Goal: Task Accomplishment & Management: Use online tool/utility

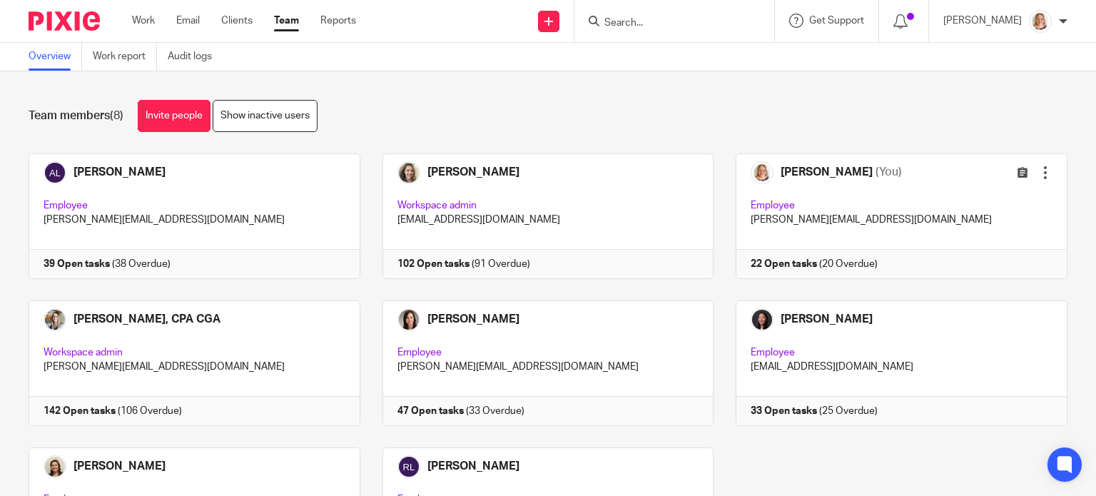
click at [712, 20] on input "Search" at bounding box center [667, 23] width 128 height 13
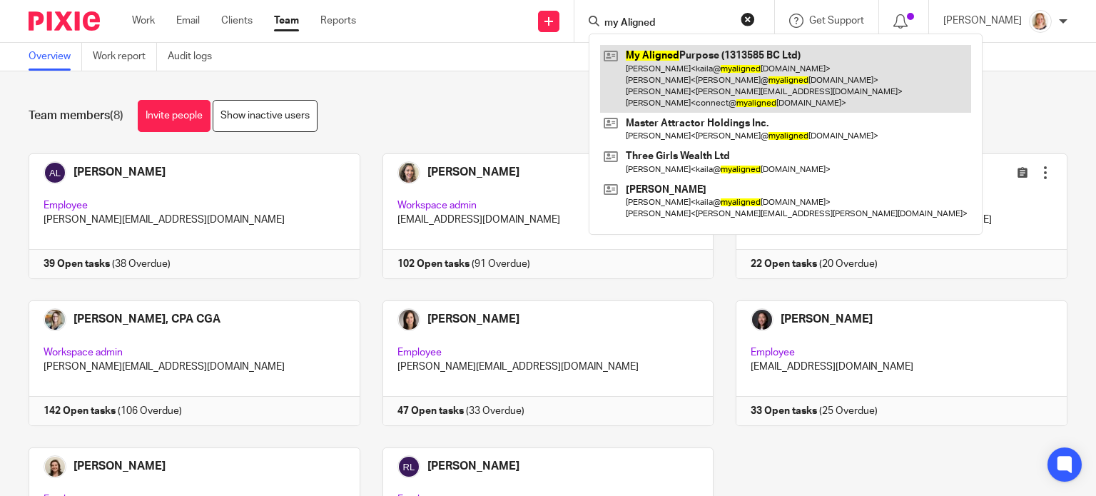
type input "my Aligned"
click at [680, 87] on link at bounding box center [785, 79] width 371 height 68
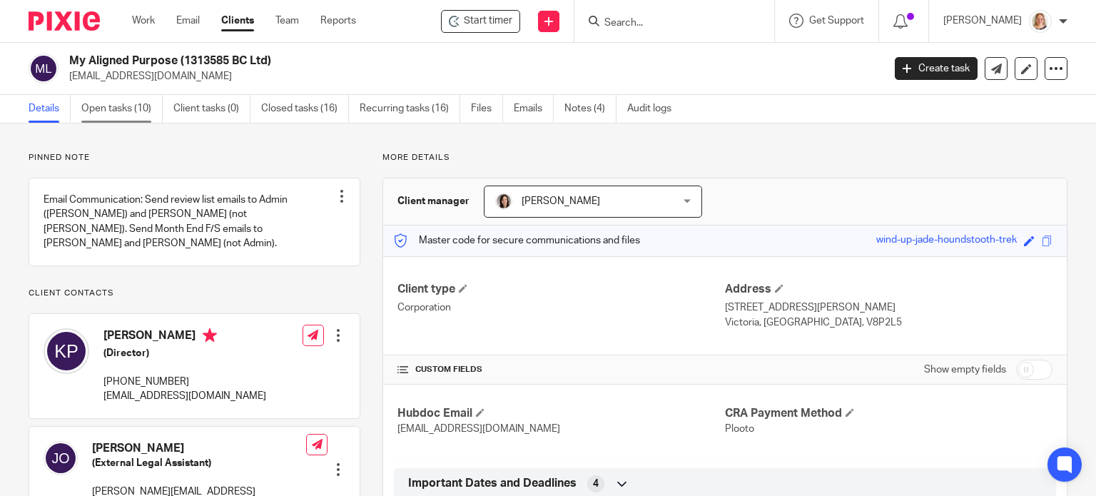
click at [114, 111] on link "Open tasks (10)" at bounding box center [121, 109] width 81 height 28
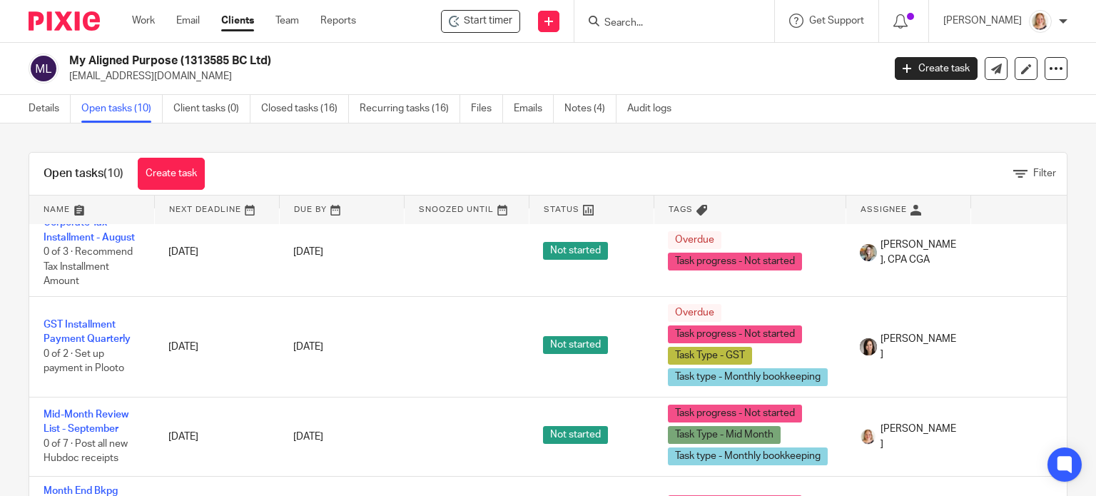
scroll to position [571, 0]
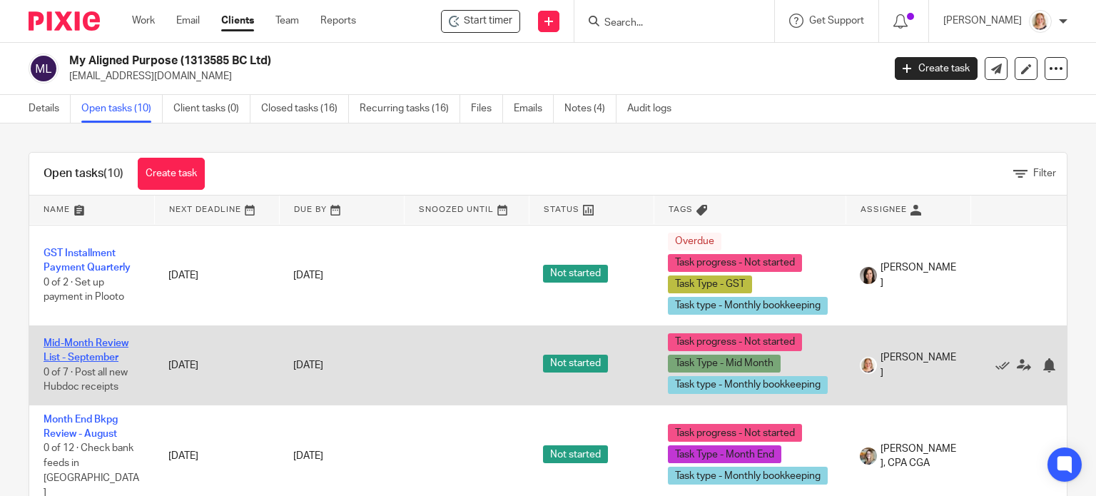
click at [104, 353] on link "Mid-Month Review List - September" at bounding box center [86, 350] width 85 height 24
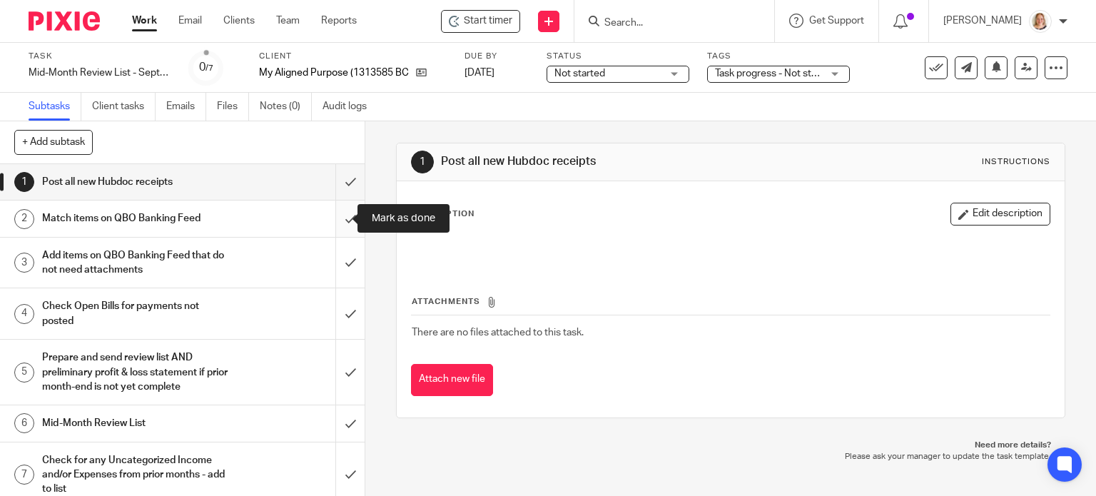
click at [337, 222] on input "submit" at bounding box center [182, 219] width 365 height 36
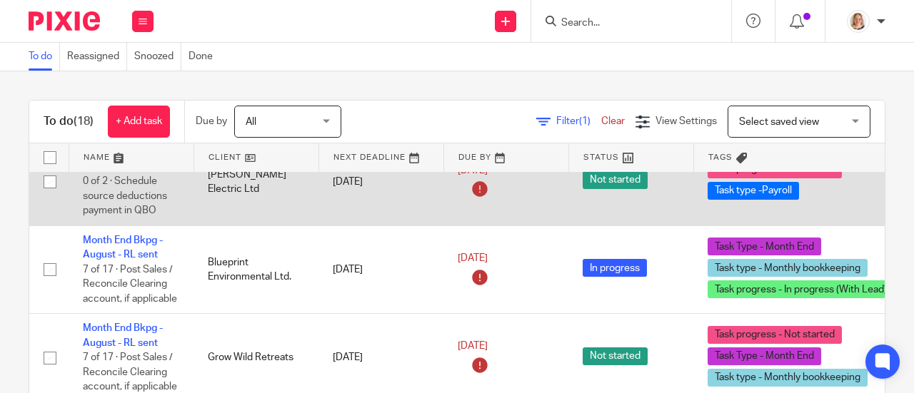
scroll to position [999, 0]
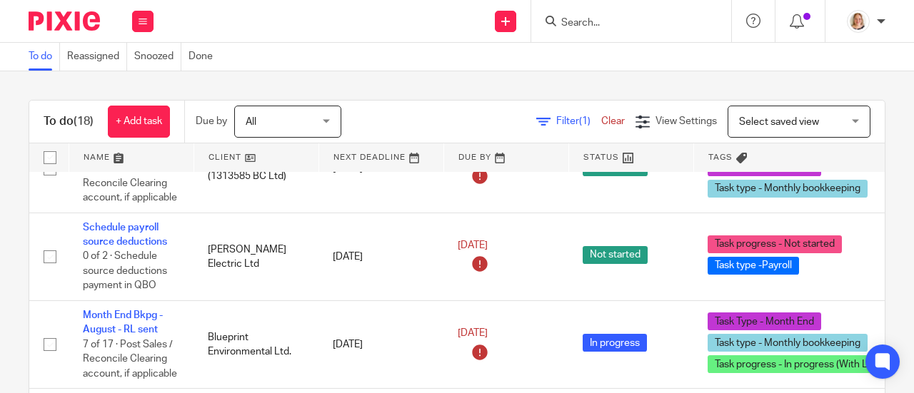
click at [270, 155] on link at bounding box center [256, 157] width 124 height 29
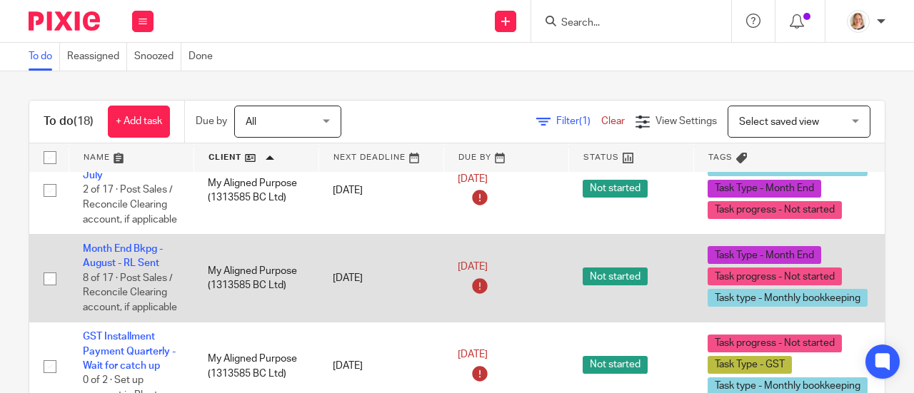
scroll to position [1071, 0]
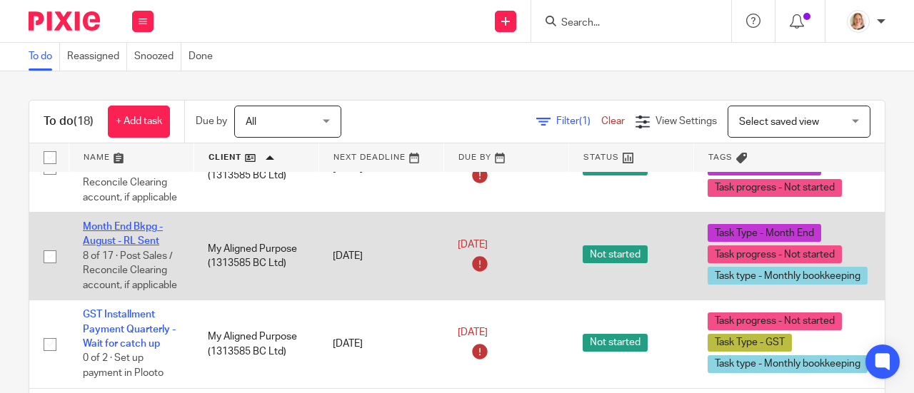
click at [143, 238] on link "Month End Bkpg - August - RL Sent" at bounding box center [123, 234] width 80 height 24
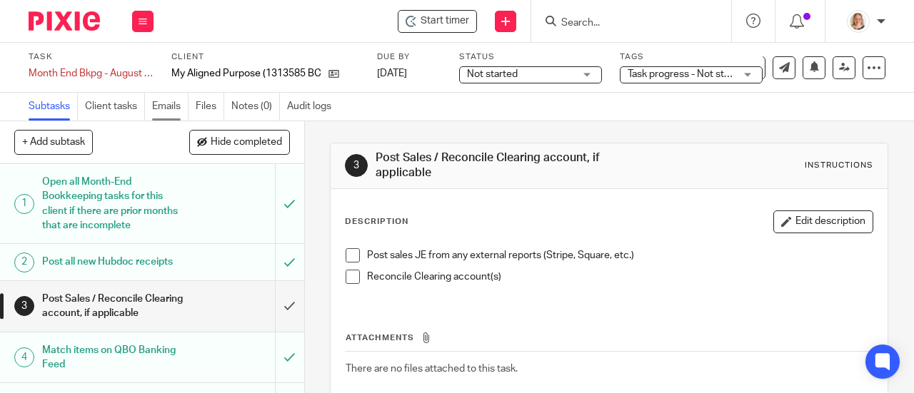
click at [171, 105] on link "Emails" at bounding box center [170, 107] width 36 height 28
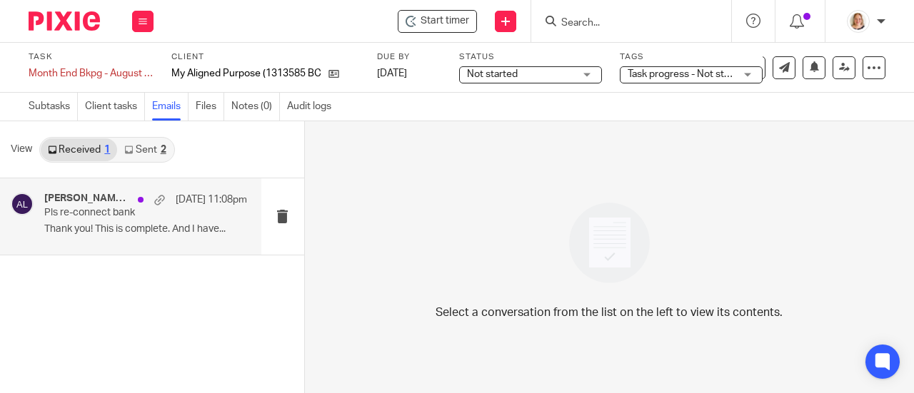
click at [96, 237] on div "[PERSON_NAME], [PERSON_NAME] [DATE] 11:08pm Pls re-connect bank Thank you! This…" at bounding box center [145, 217] width 203 height 48
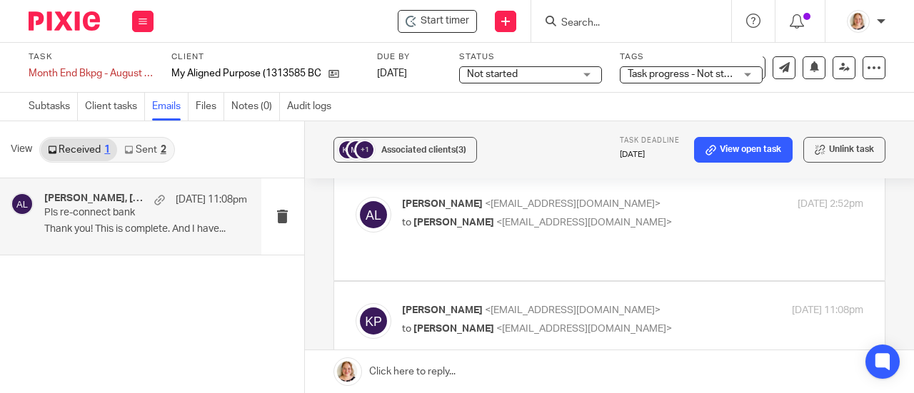
scroll to position [143, 0]
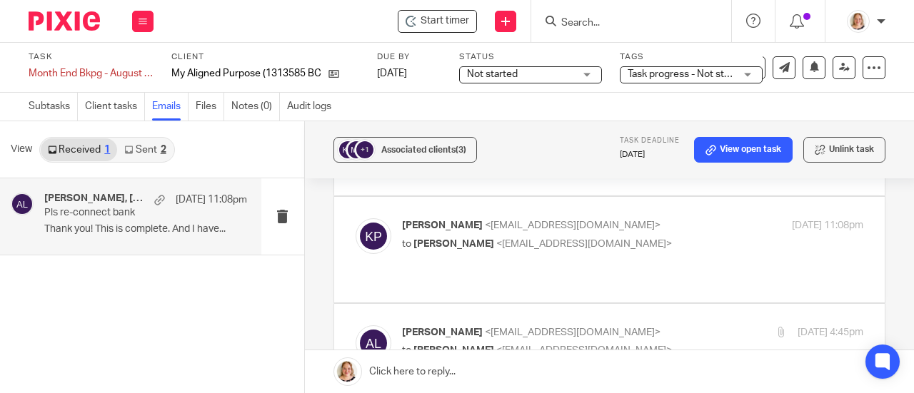
click at [648, 251] on label at bounding box center [609, 249] width 550 height 105
click at [355, 218] on input "checkbox" at bounding box center [355, 218] width 1 height 1
checkbox input "true"
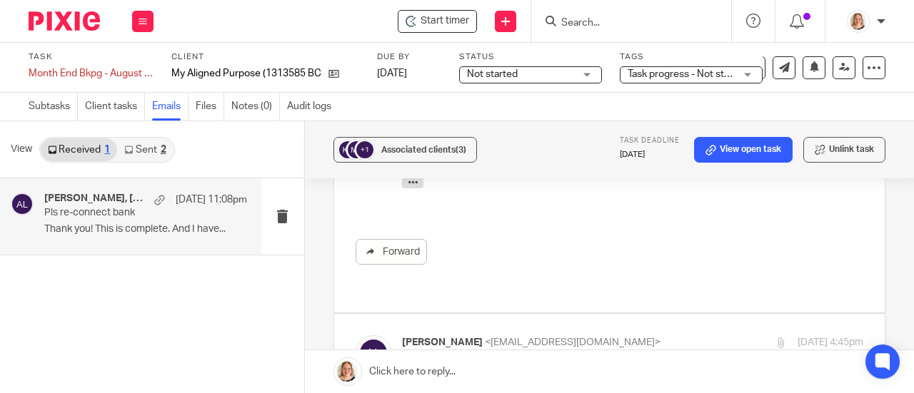
scroll to position [571, 0]
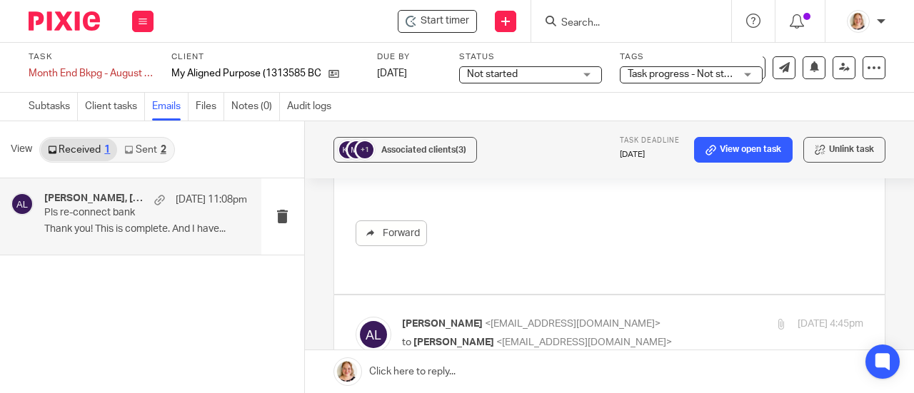
click at [162, 113] on link "Emails" at bounding box center [170, 107] width 36 height 28
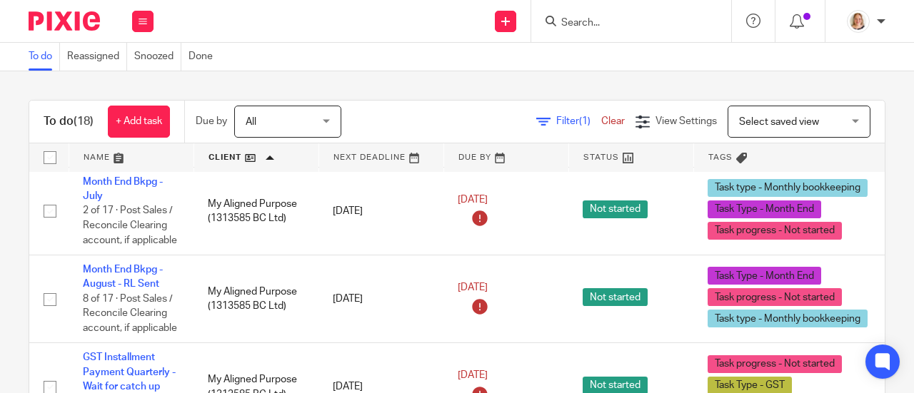
scroll to position [999, 0]
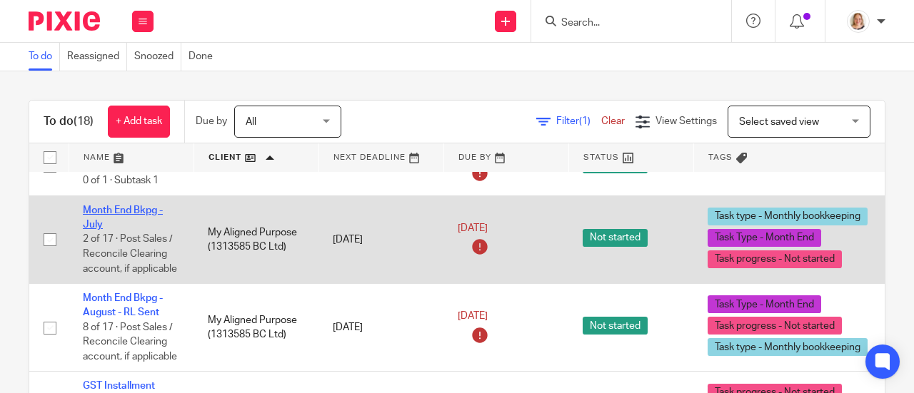
click at [130, 206] on link "Month End Bkpg - July" at bounding box center [123, 218] width 80 height 24
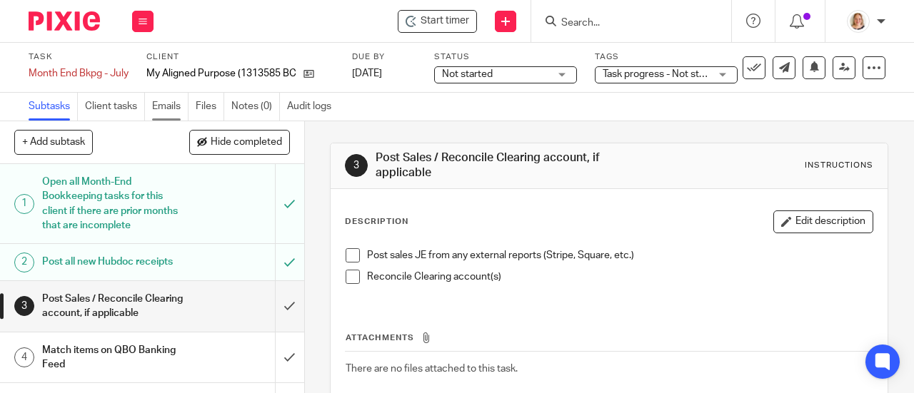
click at [163, 104] on link "Emails" at bounding box center [170, 107] width 36 height 28
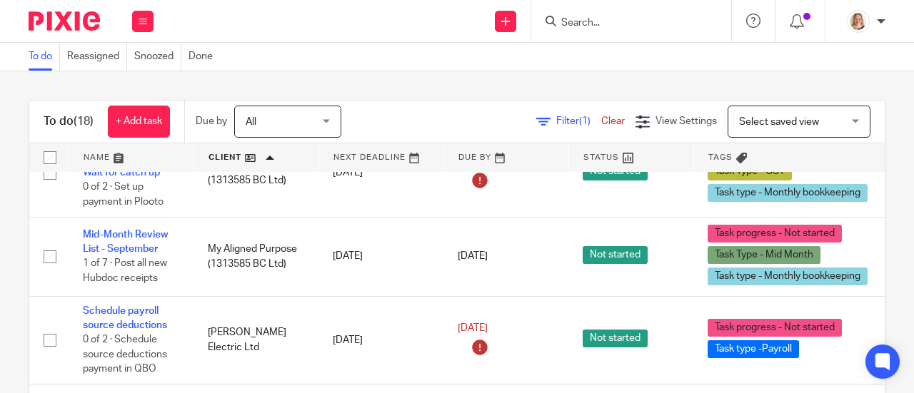
scroll to position [1285, 0]
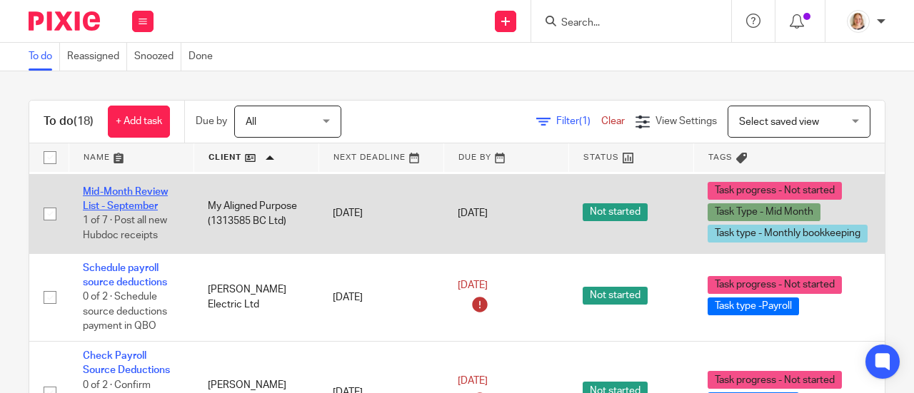
click at [133, 191] on link "Mid-Month Review List - September" at bounding box center [125, 199] width 85 height 24
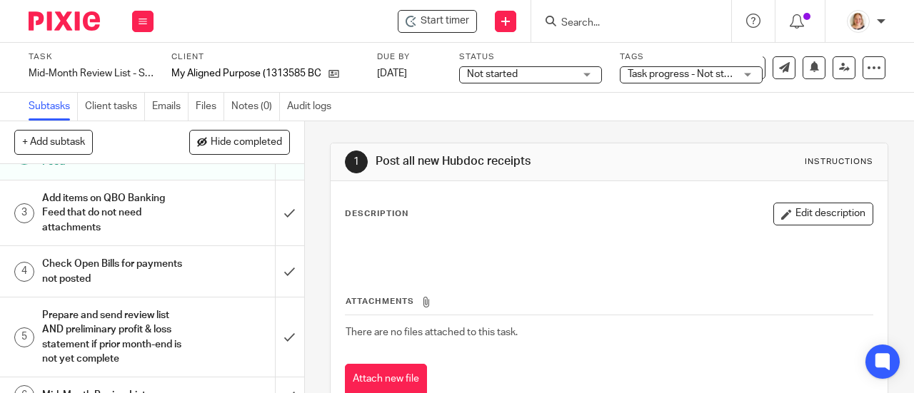
scroll to position [143, 0]
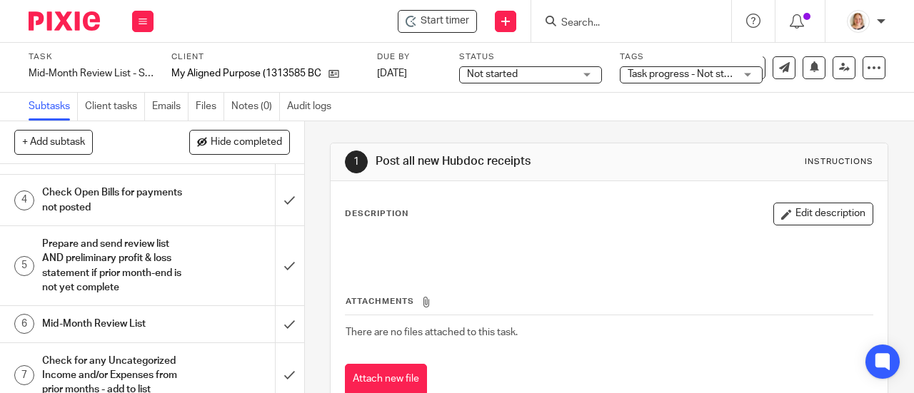
click at [176, 317] on h1 "Mid-Month Review List" at bounding box center [115, 323] width 146 height 21
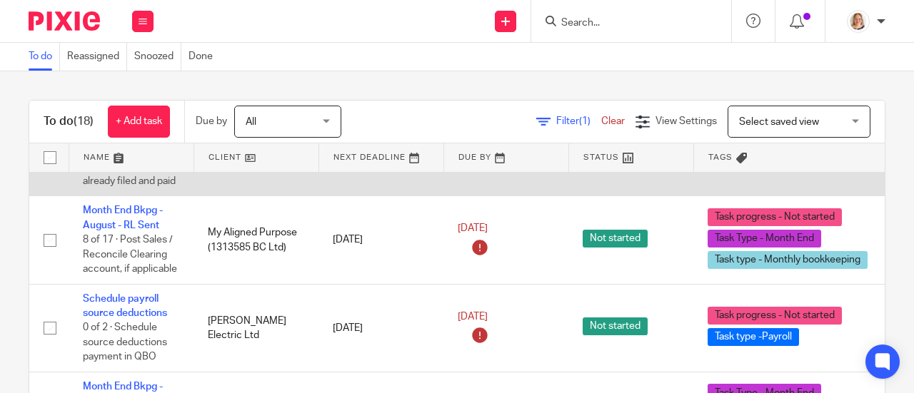
scroll to position [714, 0]
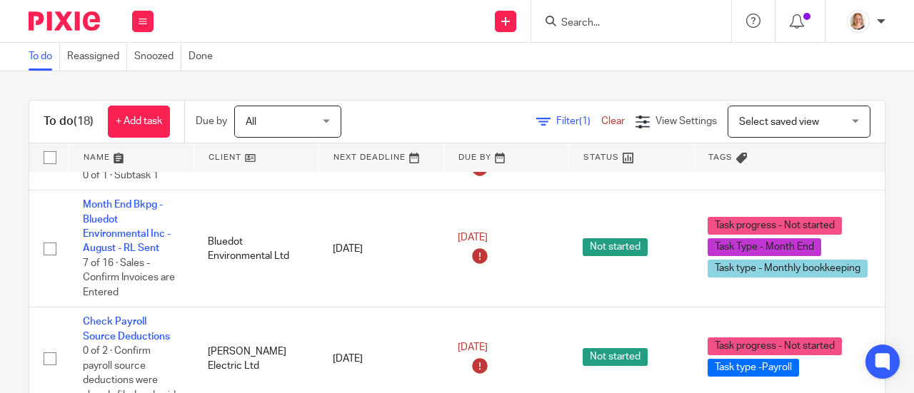
click at [645, 26] on input "Search" at bounding box center [624, 23] width 128 height 13
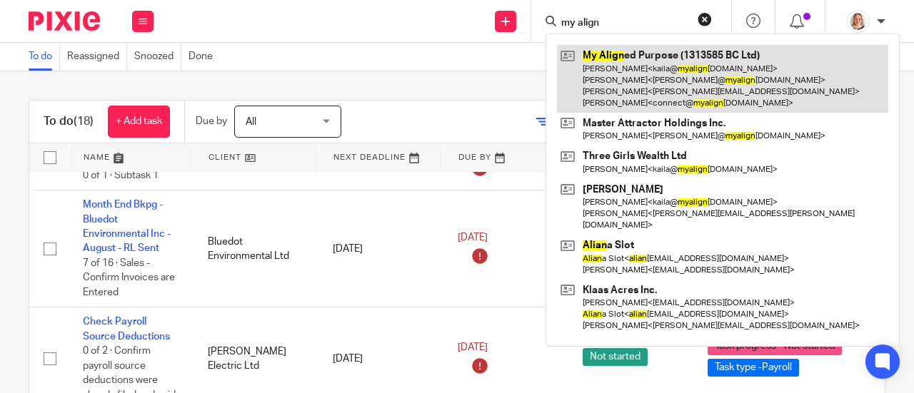
type input "my align"
click at [592, 55] on link at bounding box center [722, 79] width 331 height 68
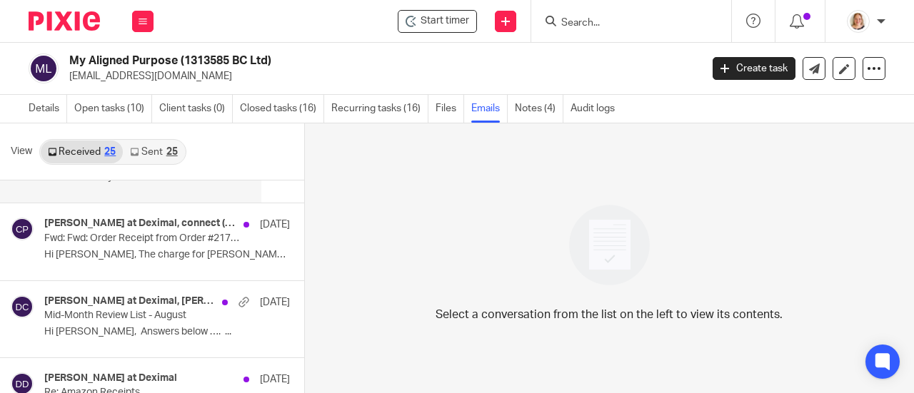
scroll to position [928, 0]
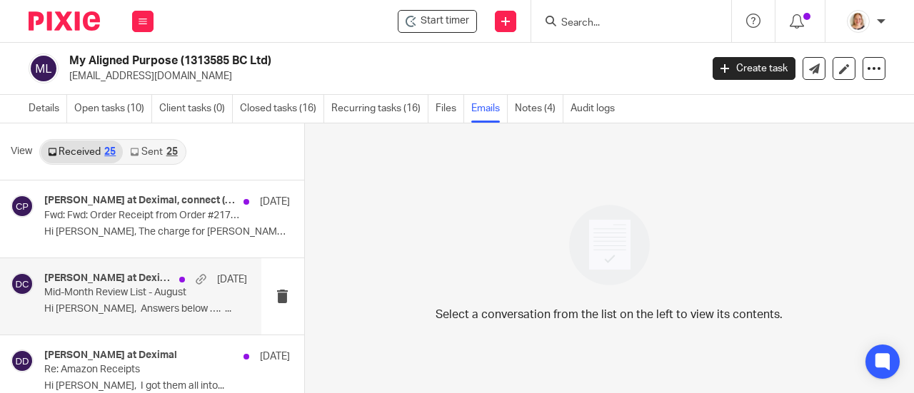
click at [118, 288] on p "Mid-Month Review List - August" at bounding box center [125, 293] width 162 height 12
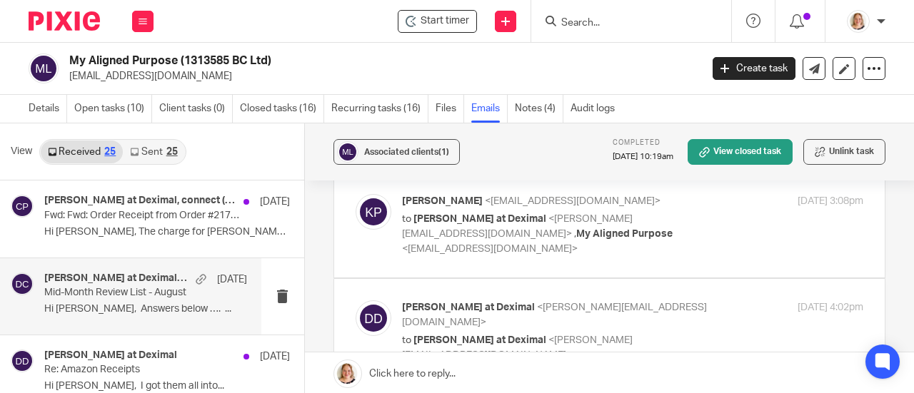
scroll to position [214, 0]
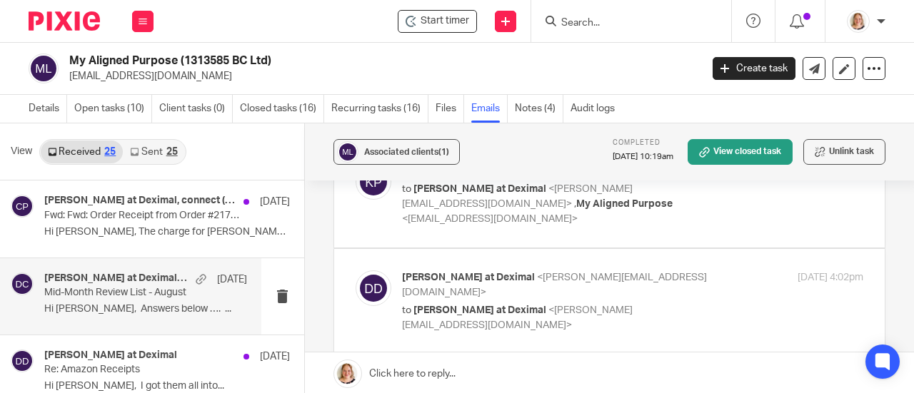
click at [694, 203] on label at bounding box center [609, 195] width 550 height 105
click at [355, 164] on input "checkbox" at bounding box center [355, 163] width 1 height 1
checkbox input "true"
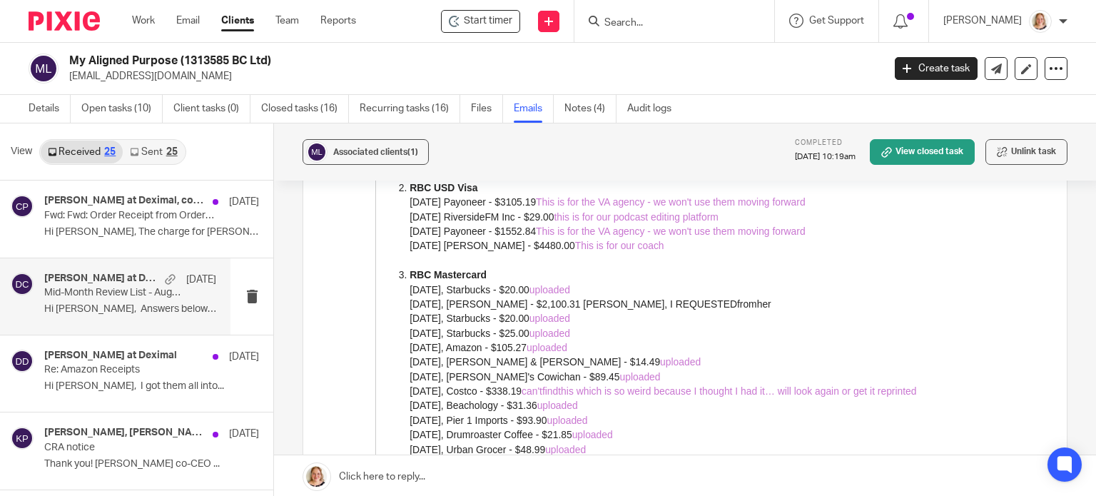
scroll to position [1054, 0]
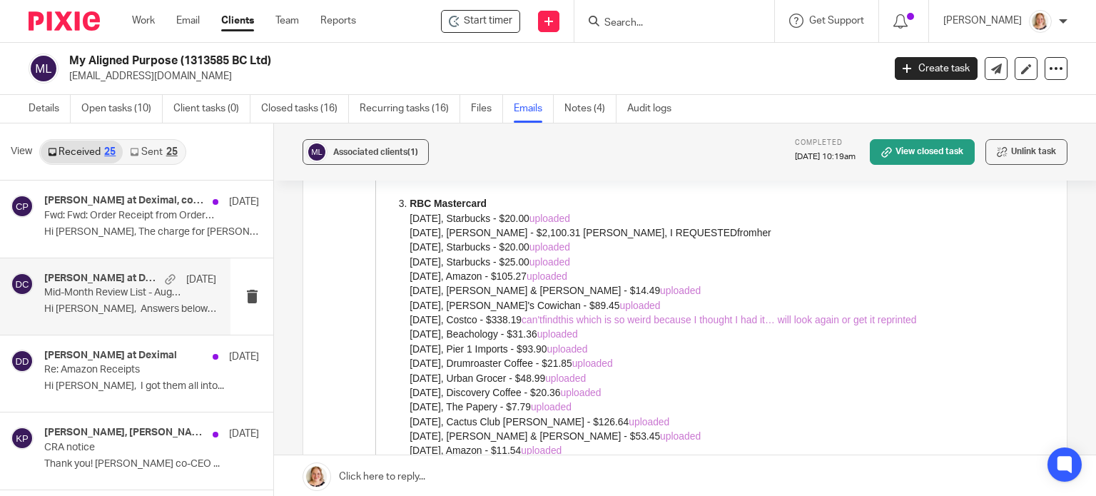
click at [174, 148] on div "25" at bounding box center [171, 152] width 11 height 10
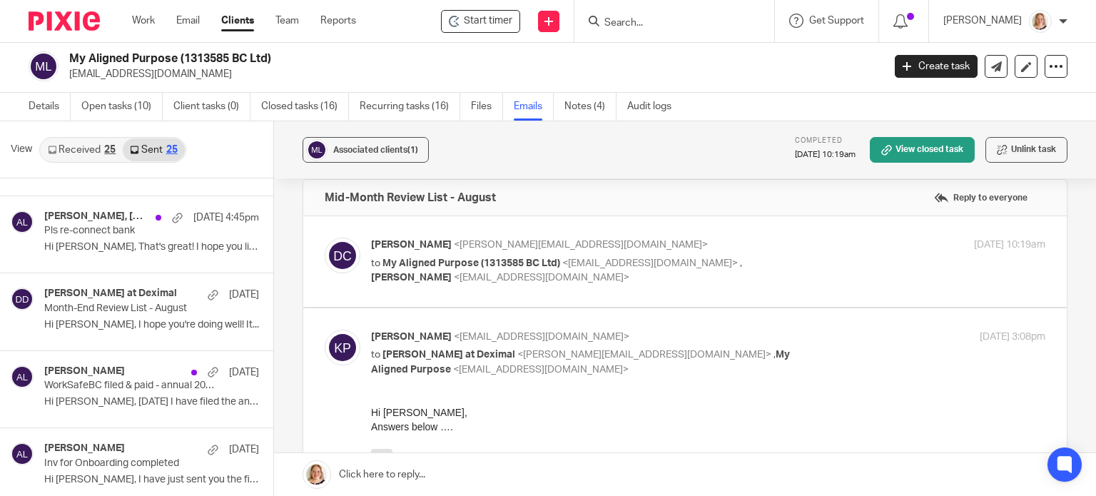
scroll to position [0, 0]
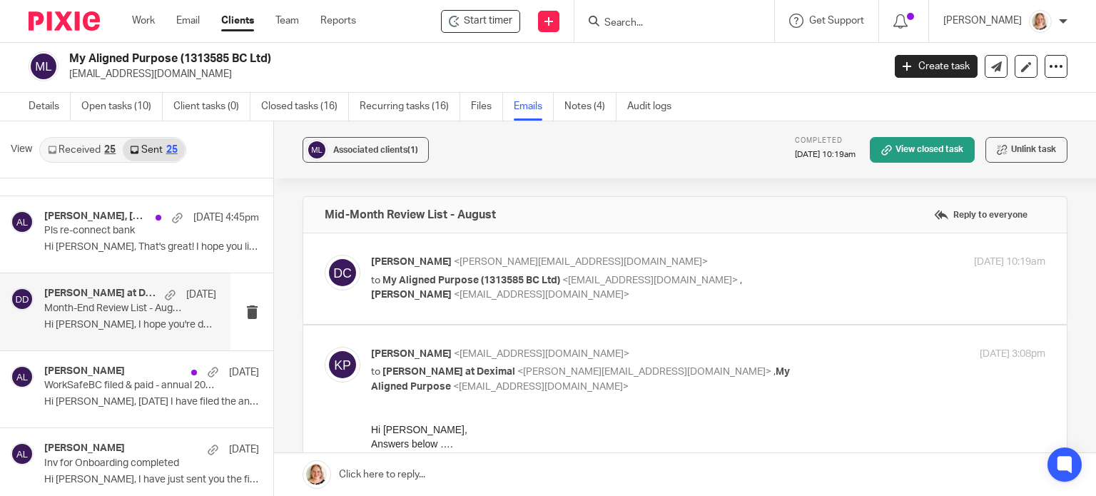
click at [128, 300] on div "Danielle at Deximal Sep 9" at bounding box center [130, 295] width 172 height 14
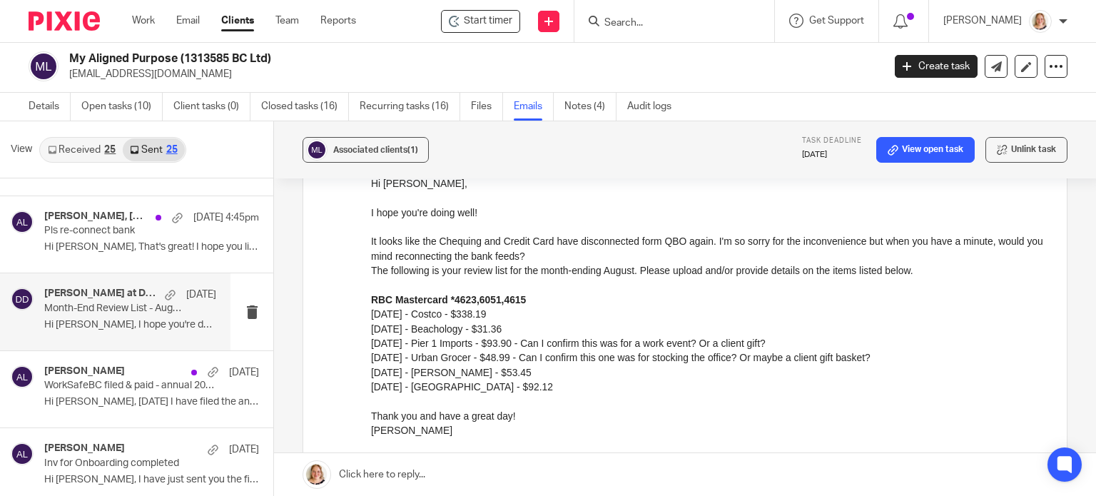
scroll to position [214, 0]
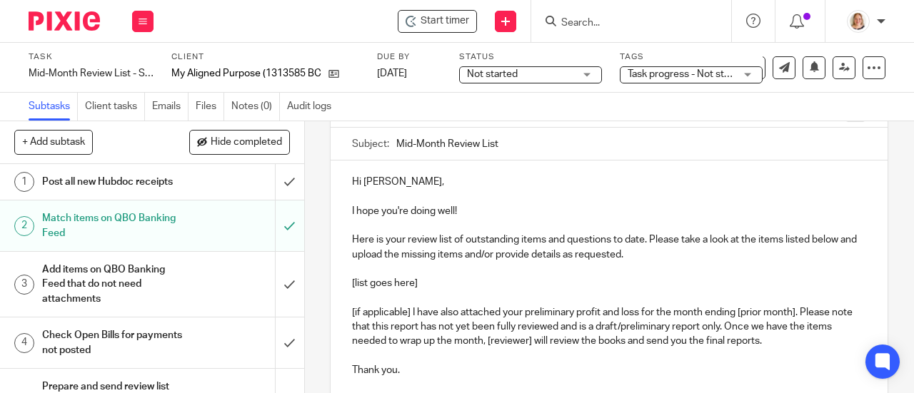
scroll to position [143, 0]
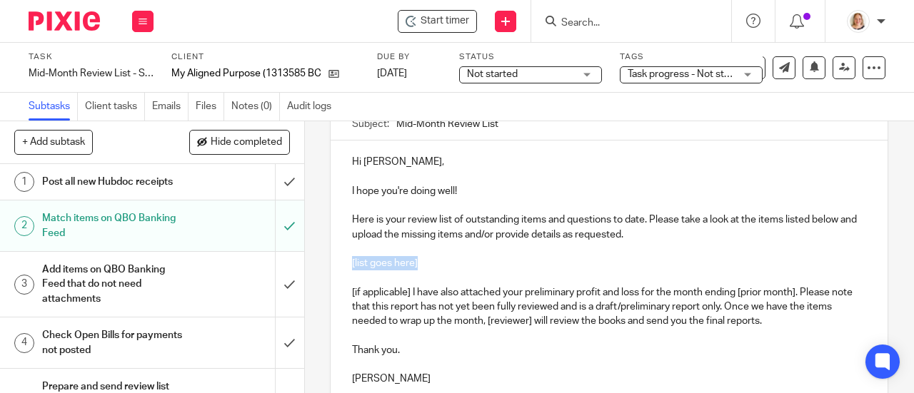
drag, startPoint x: 424, startPoint y: 267, endPoint x: 345, endPoint y: 271, distance: 78.6
click at [345, 271] on div "Hi [PERSON_NAME], I hope you're doing well! Here is your review list of outstan…" at bounding box center [608, 269] width 557 height 256
click at [434, 253] on p at bounding box center [609, 249] width 514 height 14
click at [411, 252] on p at bounding box center [609, 249] width 514 height 14
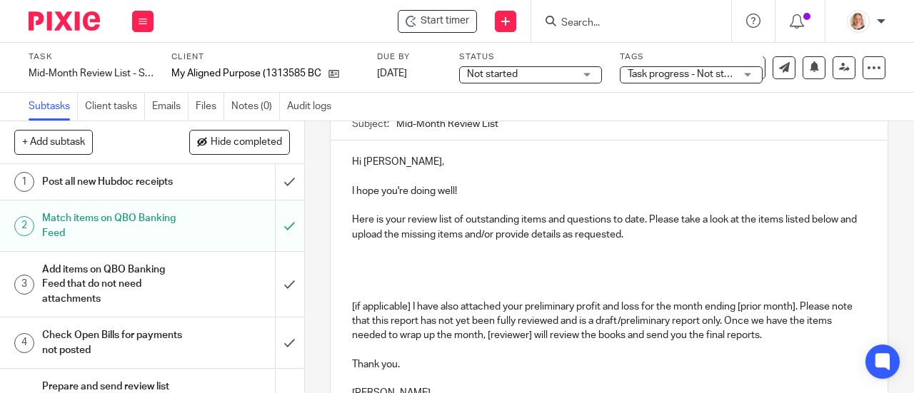
click at [388, 268] on p at bounding box center [609, 263] width 514 height 14
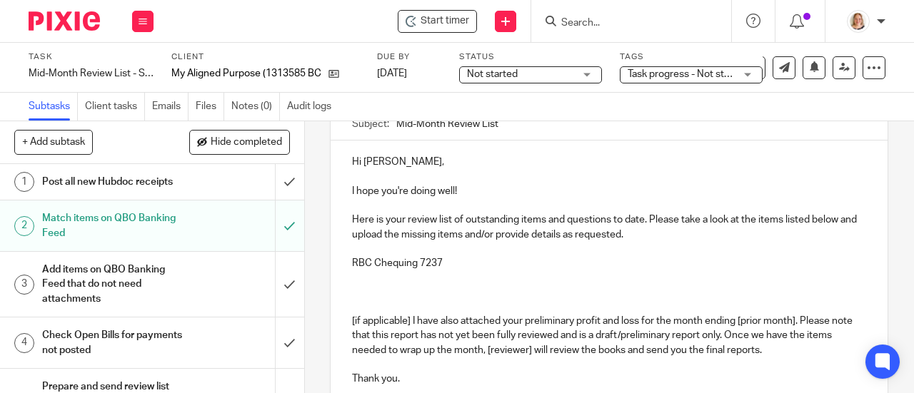
scroll to position [242, 0]
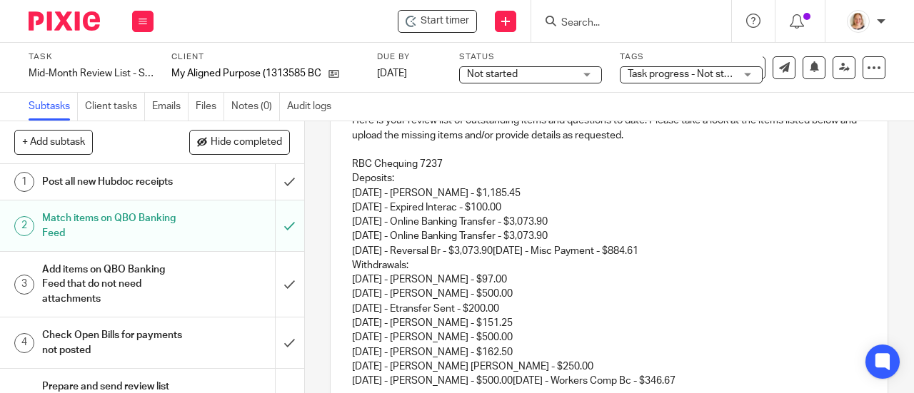
click at [685, 256] on p "Deposits: [DATE] - [PERSON_NAME] - $1,185.45 [DATE] - Expired Interac - $100.00…" at bounding box center [609, 214] width 514 height 87
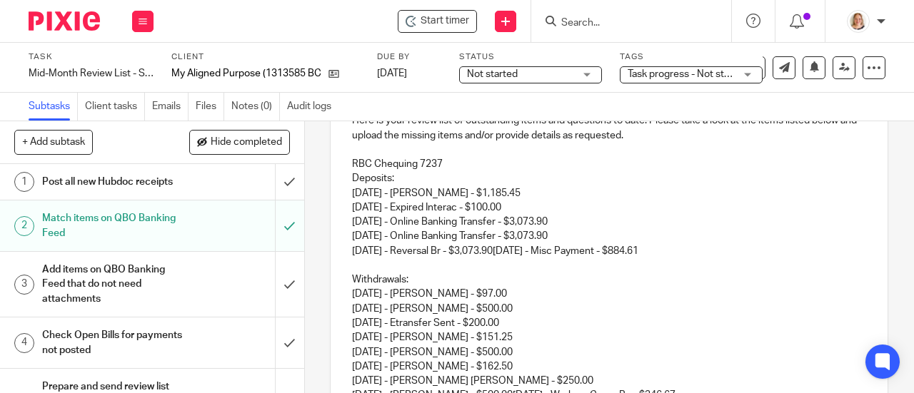
drag, startPoint x: 514, startPoint y: 257, endPoint x: 681, endPoint y: 255, distance: 167.0
click at [681, 255] on p "Deposits: [DATE] - [PERSON_NAME] - $1,185.45 [DATE] - Expired Interac - $100.00…" at bounding box center [609, 214] width 514 height 87
copy p "[DATE] - Misc Payment - $884.61"
click at [356, 271] on p at bounding box center [609, 265] width 514 height 14
drag, startPoint x: 516, startPoint y: 258, endPoint x: 547, endPoint y: 253, distance: 31.1
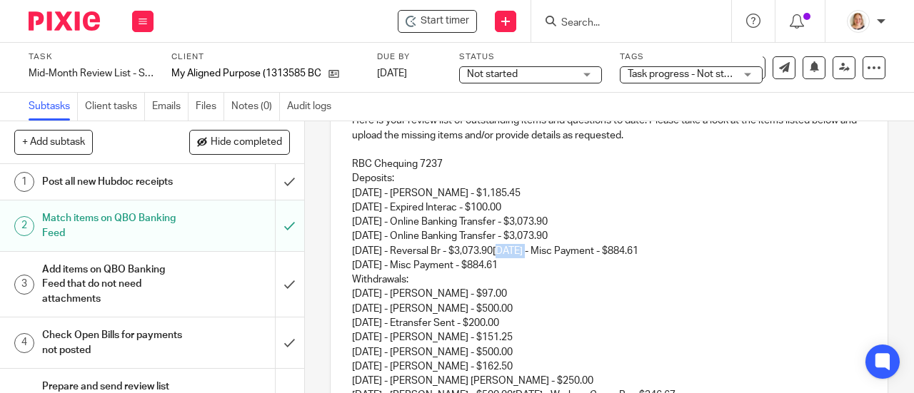
click at [547, 253] on p "Deposits: [DATE] - [PERSON_NAME] - $1,185.45 [DATE] - Expired Interac - $100.00…" at bounding box center [609, 214] width 514 height 87
drag, startPoint x: 512, startPoint y: 254, endPoint x: 687, endPoint y: 252, distance: 174.9
click at [687, 252] on p "Deposits: [DATE] - [PERSON_NAME] - $1,185.45 [DATE] - Expired Interac - $100.00…" at bounding box center [609, 214] width 514 height 87
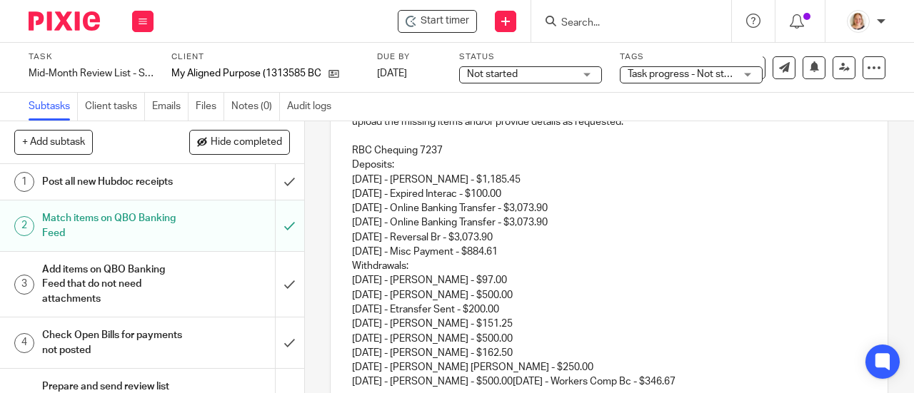
scroll to position [260, 0]
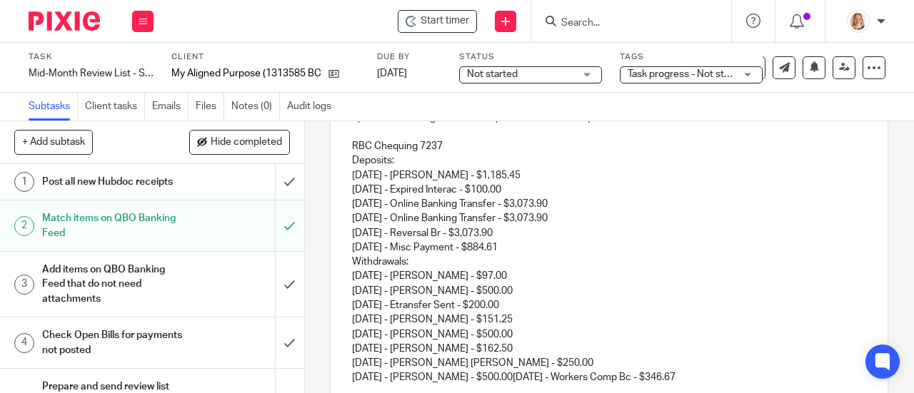
drag, startPoint x: 570, startPoint y: 225, endPoint x: 345, endPoint y: 208, distance: 225.4
click at [345, 208] on div "Hi [PERSON_NAME], I hope you're doing well! Here is your review list of outstan…" at bounding box center [608, 275] width 557 height 502
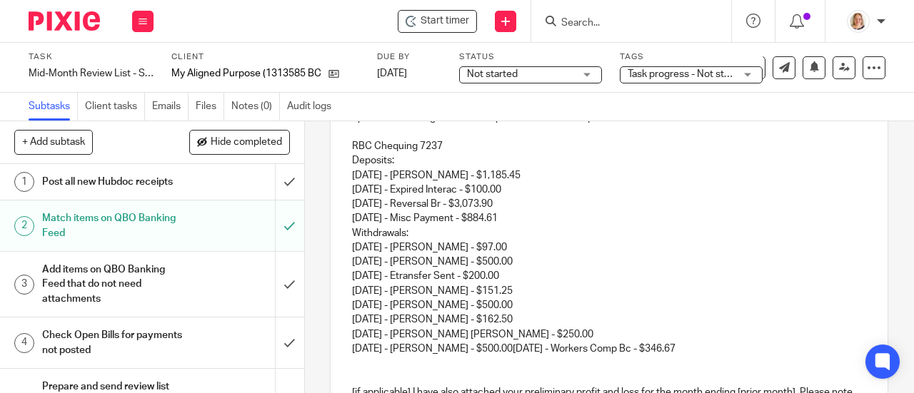
drag, startPoint x: 512, startPoint y: 204, endPoint x: 350, endPoint y: 202, distance: 162.0
click at [352, 202] on p "Deposits: [DATE] - [PERSON_NAME] - $1,185.45 [DATE] - Expired Interac - $100.00…" at bounding box center [609, 182] width 514 height 58
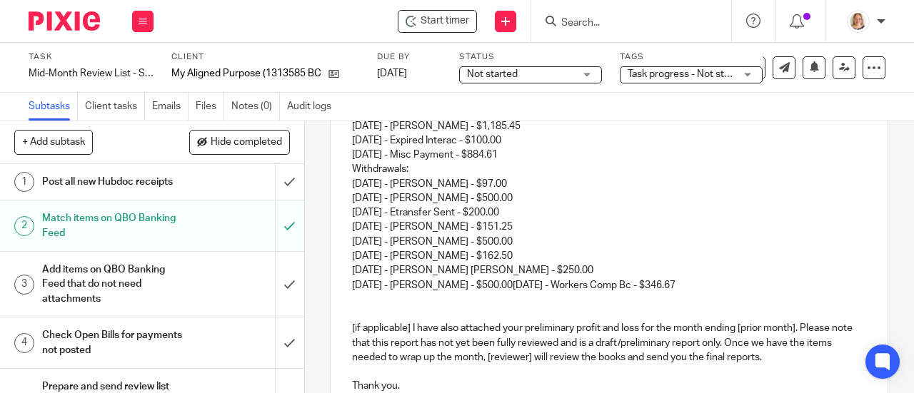
scroll to position [331, 0]
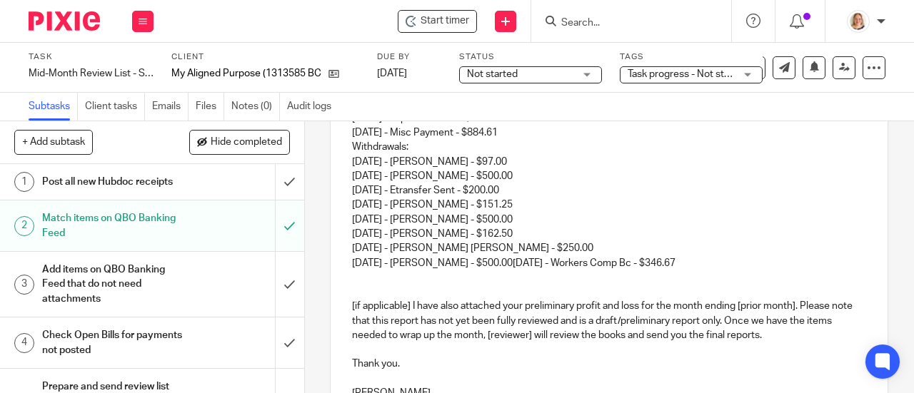
drag, startPoint x: 701, startPoint y: 264, endPoint x: 510, endPoint y: 268, distance: 190.6
click at [510, 268] on p "Withdrawals: [DATE] - [PERSON_NAME] - $97.00 [DATE] - [PERSON_NAME] - $500.00 […" at bounding box center [609, 205] width 514 height 130
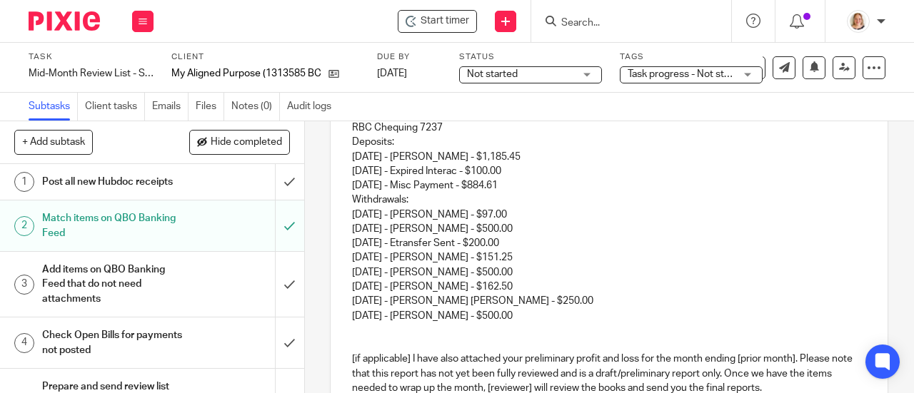
scroll to position [71, 0]
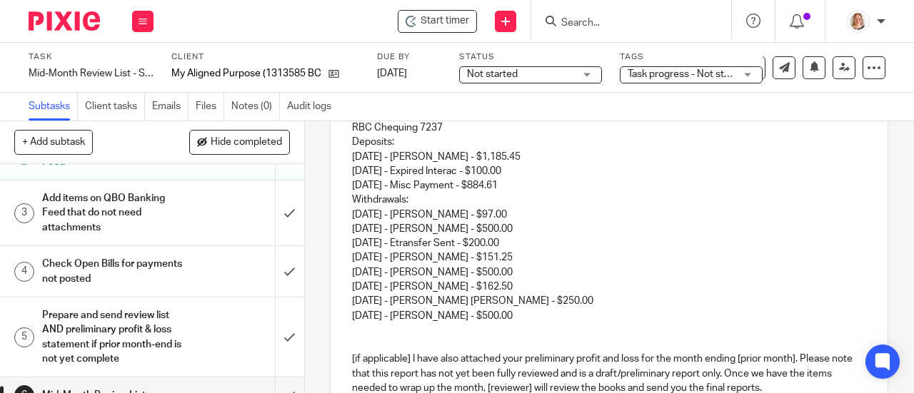
drag, startPoint x: 518, startPoint y: 188, endPoint x: 338, endPoint y: 179, distance: 180.1
click at [338, 179] on div "Hi [PERSON_NAME], I hope you're doing well! Here is your review list of outstan…" at bounding box center [608, 234] width 557 height 459
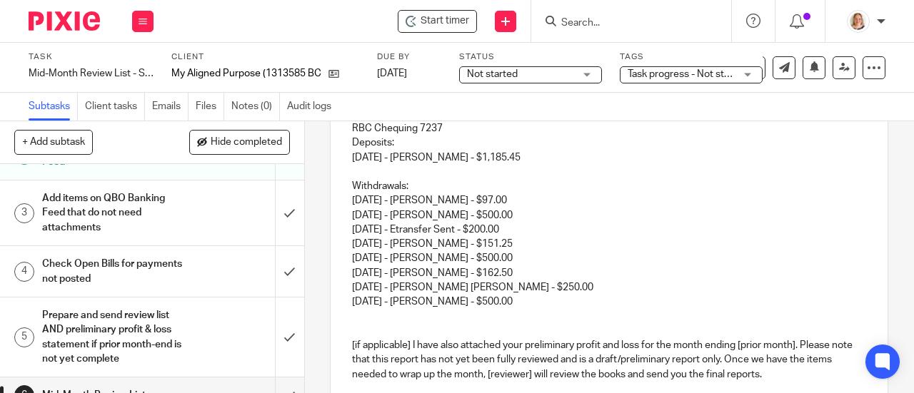
scroll to position [296, 0]
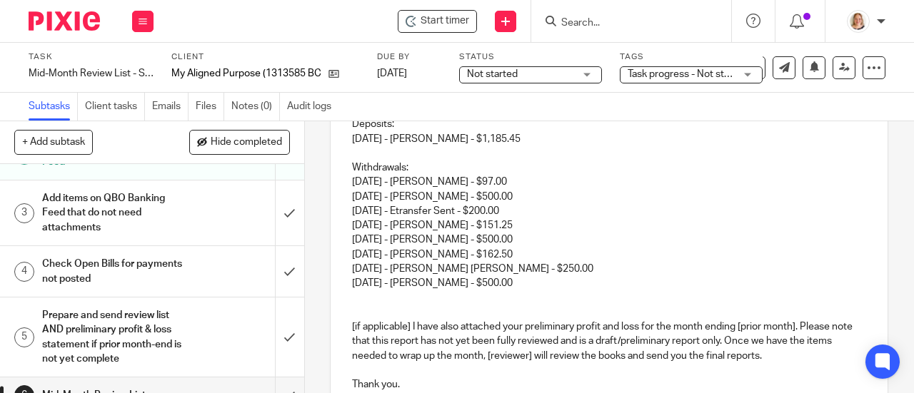
click at [466, 304] on p at bounding box center [609, 298] width 514 height 14
click at [430, 173] on p "Withdrawals: [DATE] - [PERSON_NAME] - $97.00 [DATE] - [PERSON_NAME] - $500.00 […" at bounding box center [609, 226] width 514 height 130
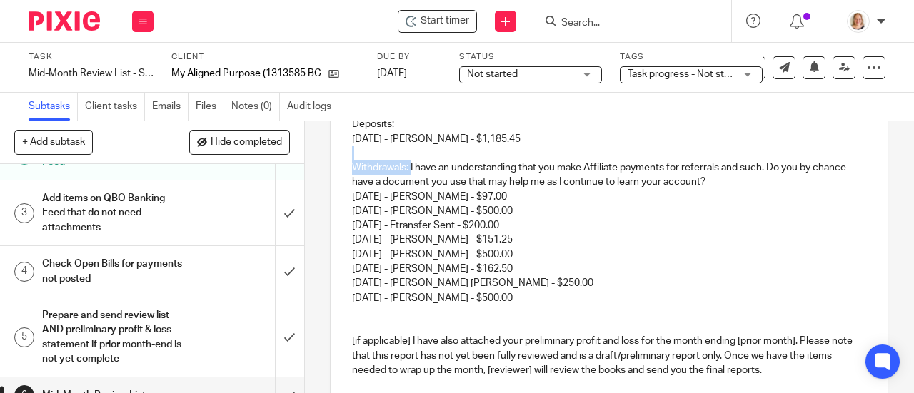
drag, startPoint x: 408, startPoint y: 169, endPoint x: 582, endPoint y: 154, distance: 174.8
click at [582, 154] on div "Hi [PERSON_NAME], I hope you're doing well! Here is your review list of outstan…" at bounding box center [608, 216] width 557 height 459
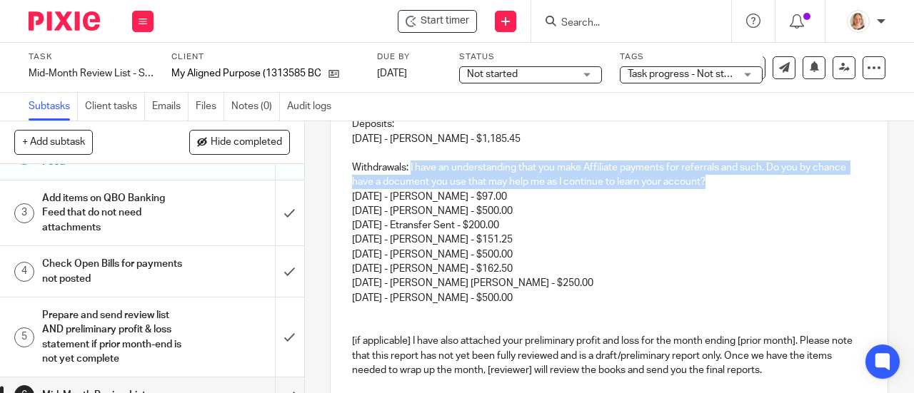
drag, startPoint x: 749, startPoint y: 183, endPoint x: 410, endPoint y: 167, distance: 339.4
click at [410, 167] on p "Withdrawals: I have an understanding that you make Affiliate payments for refer…" at bounding box center [609, 233] width 514 height 145
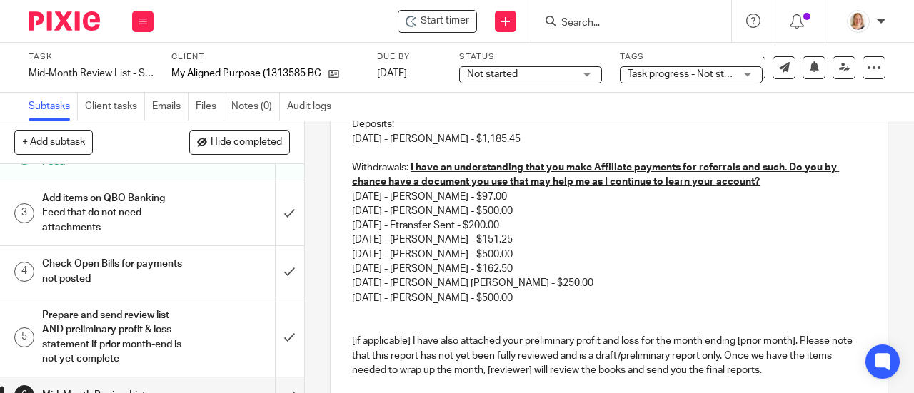
click at [627, 243] on p "Withdrawals: I have an understanding that you make Affiliate payments for refer…" at bounding box center [609, 233] width 514 height 145
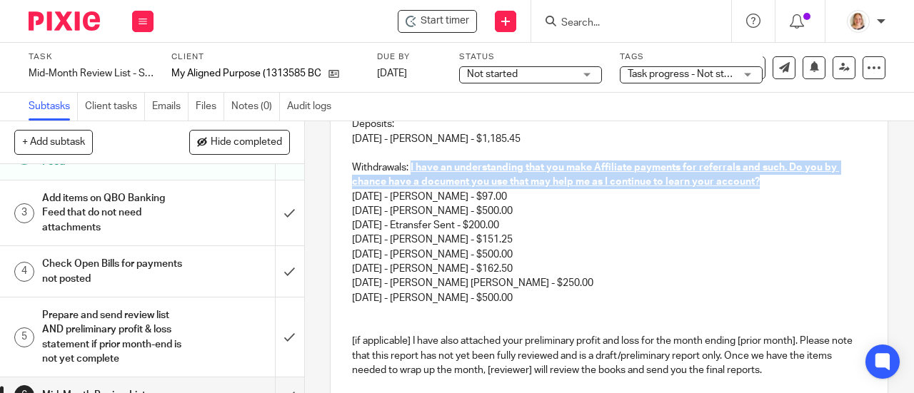
drag, startPoint x: 756, startPoint y: 186, endPoint x: 410, endPoint y: 170, distance: 346.6
click at [410, 170] on p "Withdrawals: I have an understanding that you make Affiliate payments for refer…" at bounding box center [609, 233] width 514 height 145
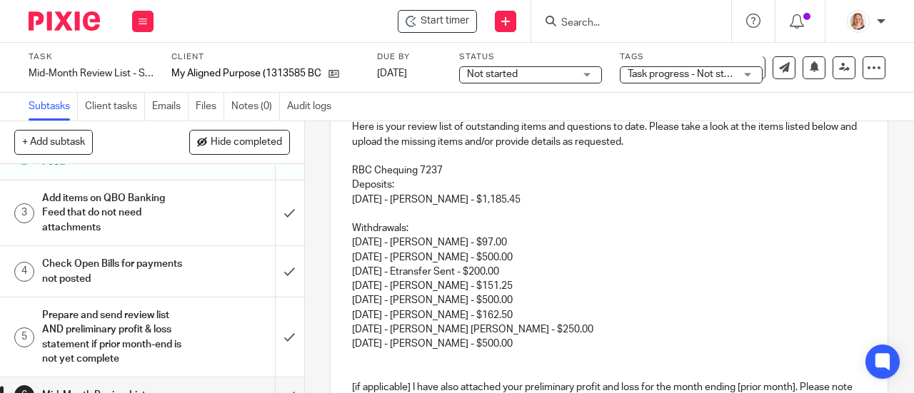
scroll to position [214, 0]
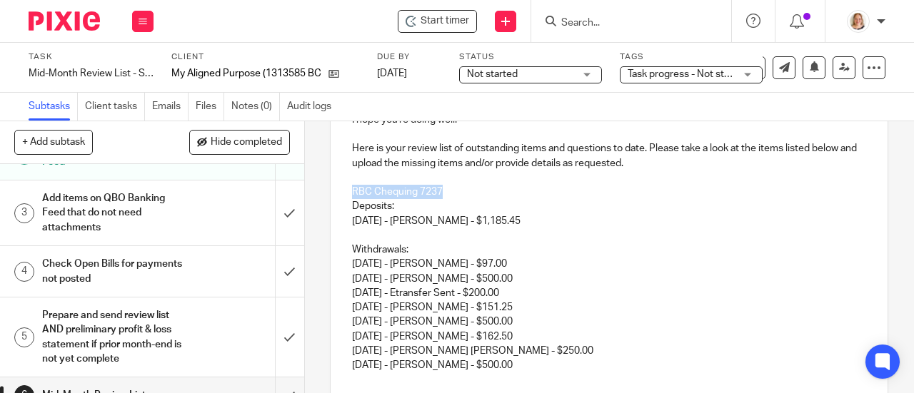
drag, startPoint x: 440, startPoint y: 192, endPoint x: 349, endPoint y: 200, distance: 91.7
click at [352, 199] on p "RBC Chequing 7237" at bounding box center [609, 192] width 514 height 14
click at [385, 235] on p at bounding box center [609, 235] width 514 height 14
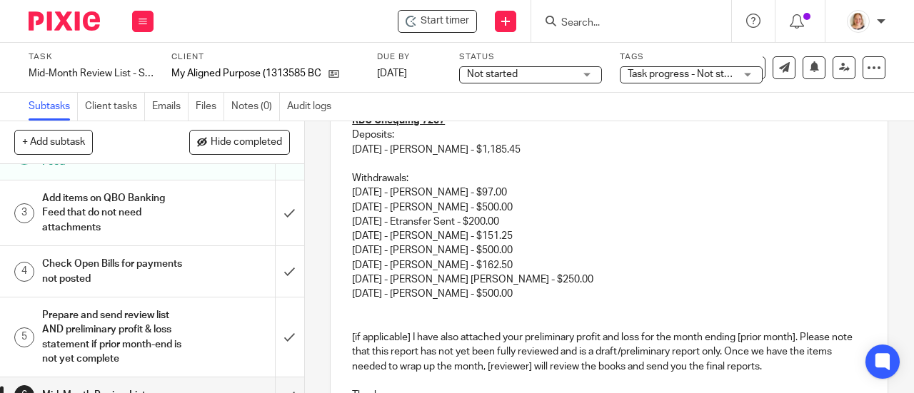
click at [413, 179] on p "Withdrawals: [DATE] - [PERSON_NAME] - $97.00 [DATE] - [PERSON_NAME] - $500.00 […" at bounding box center [609, 236] width 514 height 130
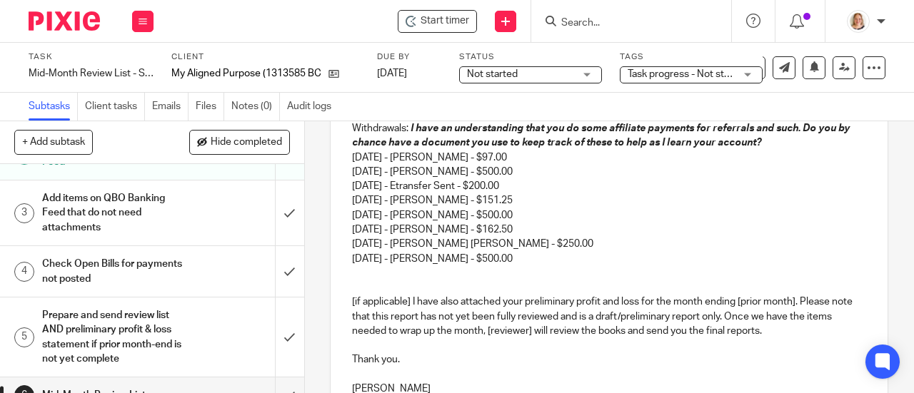
scroll to position [357, 0]
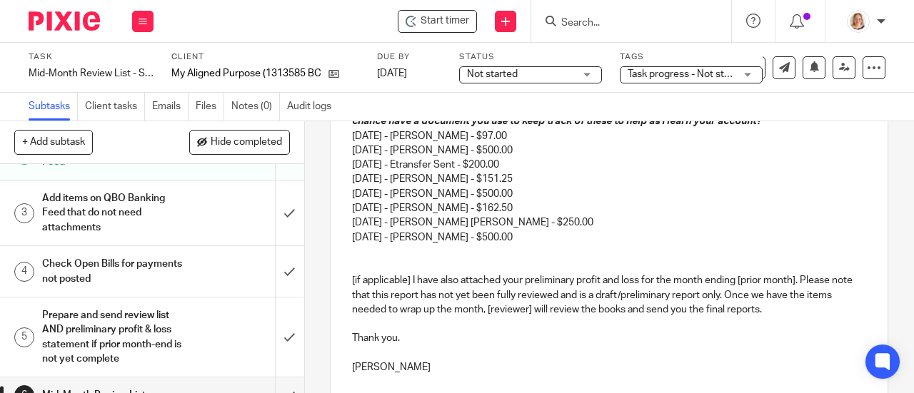
click at [545, 249] on p at bounding box center [609, 252] width 514 height 14
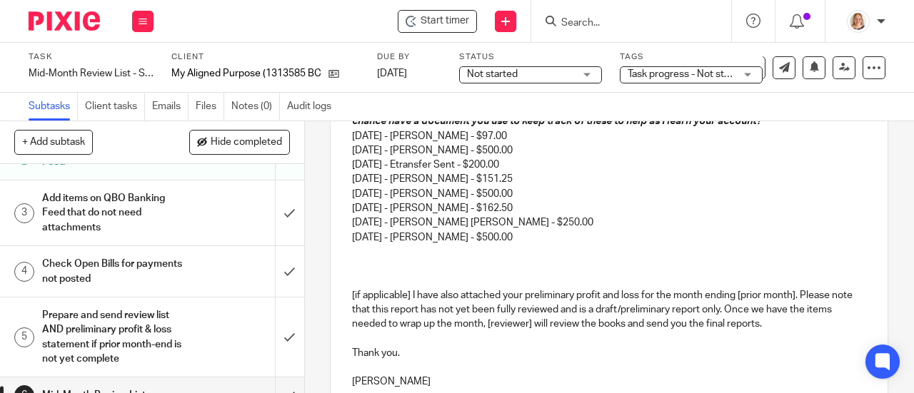
click at [553, 245] on p "Withdrawals: I have an understanding that you do some affiliate payments for re…" at bounding box center [609, 172] width 514 height 145
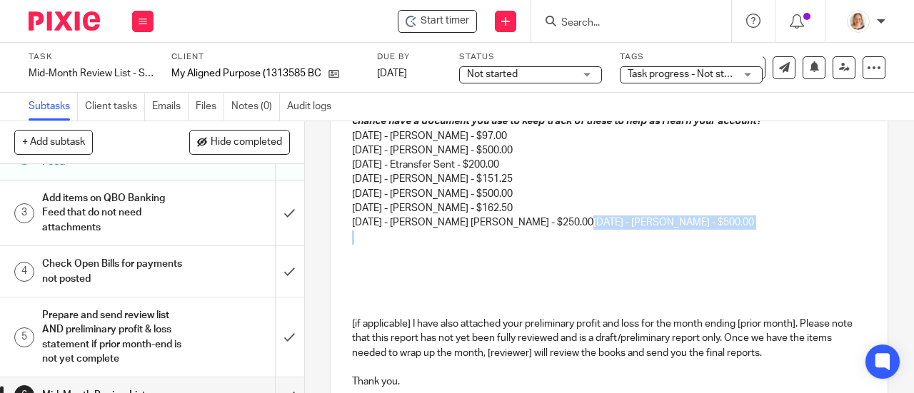
drag, startPoint x: 512, startPoint y: 228, endPoint x: 601, endPoint y: 236, distance: 89.6
click at [601, 236] on div "Hi [PERSON_NAME], I hope you're doing well! Here is your review list of outstan…" at bounding box center [608, 177] width 557 height 502
copy p "[DATE] - [PERSON_NAME] - $500.00"
click at [352, 236] on p at bounding box center [609, 238] width 514 height 14
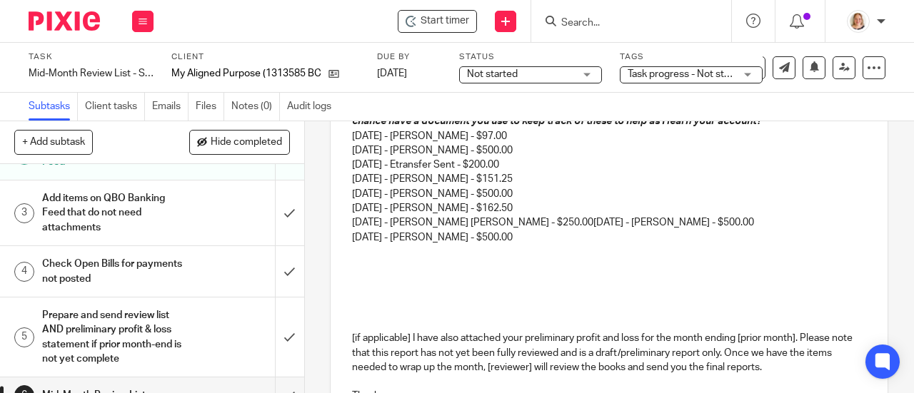
click at [518, 226] on p "Withdrawals: I have an understanding that you do some affiliate payments for re…" at bounding box center [609, 165] width 514 height 130
click at [515, 226] on p "Withdrawals: I have an understanding that you do some affiliate payments for re…" at bounding box center [609, 165] width 514 height 130
click at [513, 226] on p "Withdrawals: I have an understanding that you do some affiliate payments for re…" at bounding box center [609, 165] width 514 height 130
click at [509, 226] on p "Withdrawals: I have an understanding that you do some affiliate payments for re…" at bounding box center [609, 165] width 514 height 130
drag, startPoint x: 510, startPoint y: 226, endPoint x: 672, endPoint y: 228, distance: 162.0
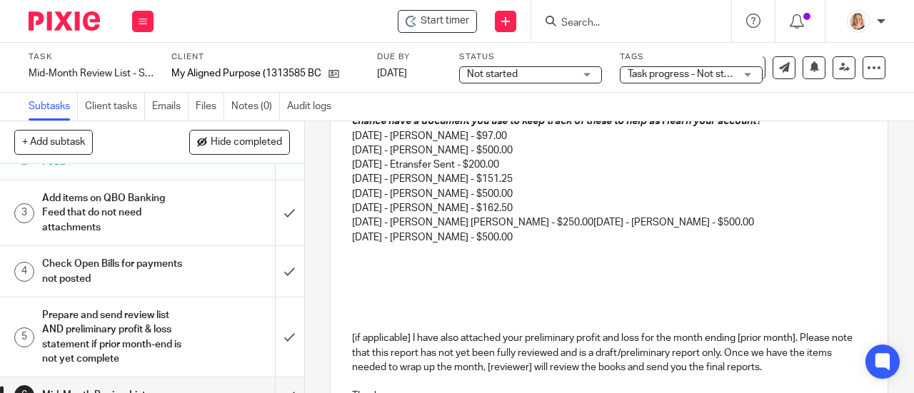
click at [672, 228] on p "Withdrawals: I have an understanding that you do some affiliate payments for re…" at bounding box center [609, 165] width 514 height 130
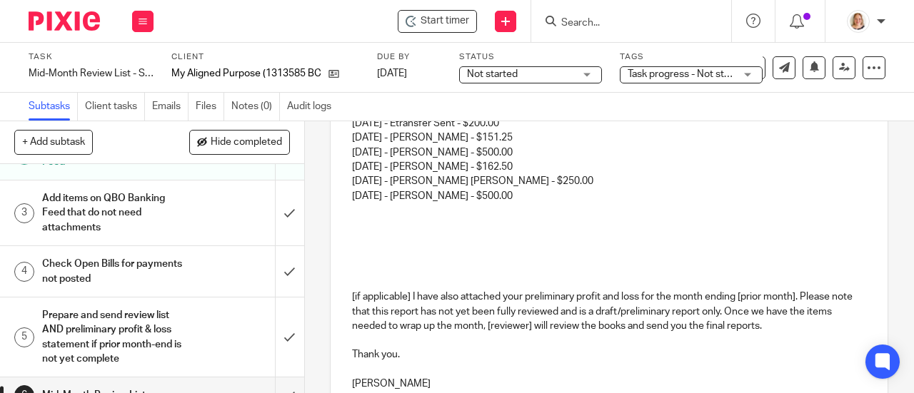
scroll to position [446, 0]
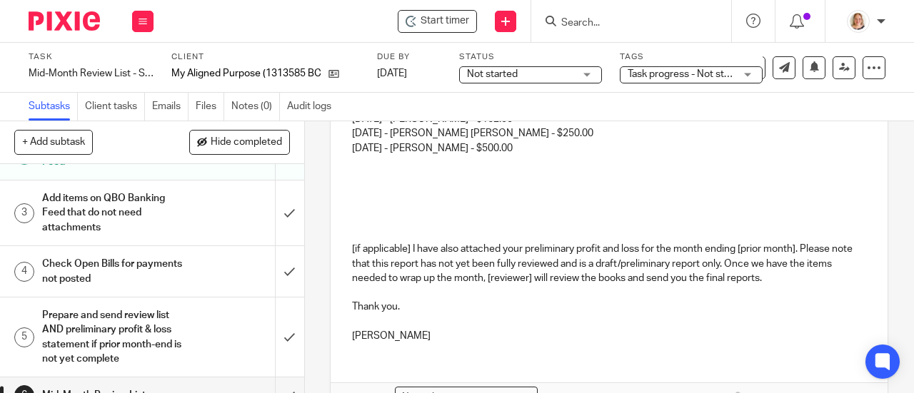
click at [441, 189] on p at bounding box center [609, 191] width 514 height 14
click at [381, 191] on p at bounding box center [609, 191] width 514 height 14
click at [365, 178] on p at bounding box center [609, 177] width 514 height 14
drag, startPoint x: 515, startPoint y: 181, endPoint x: 350, endPoint y: 187, distance: 165.7
click at [352, 184] on p "RBC Mastercard *4623, *6051, *4615" at bounding box center [609, 177] width 514 height 14
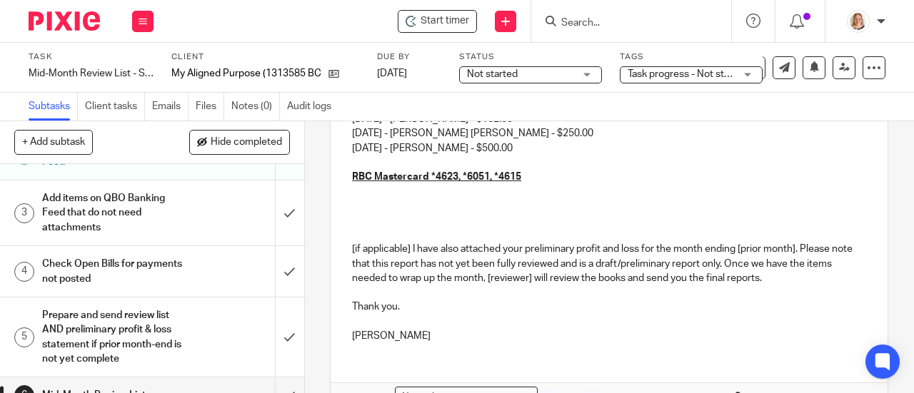
click at [522, 188] on p at bounding box center [609, 191] width 514 height 14
click at [363, 198] on p at bounding box center [609, 191] width 514 height 14
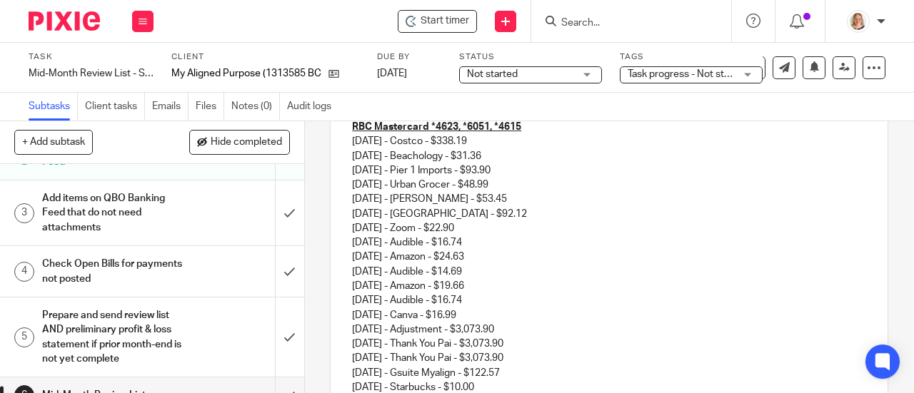
scroll to position [433, 0]
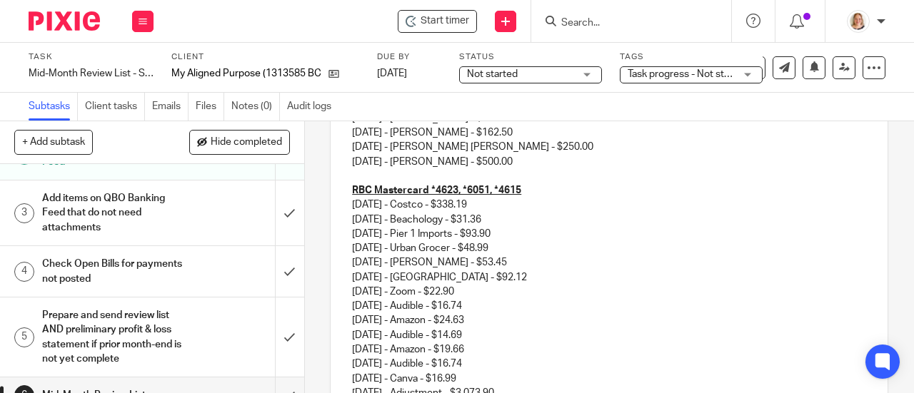
click at [507, 210] on p "[DATE] - Costco - $338.19 [DATE] - Beachology - $31.36 [DATE] - Pier 1 Imports …" at bounding box center [609, 364] width 514 height 333
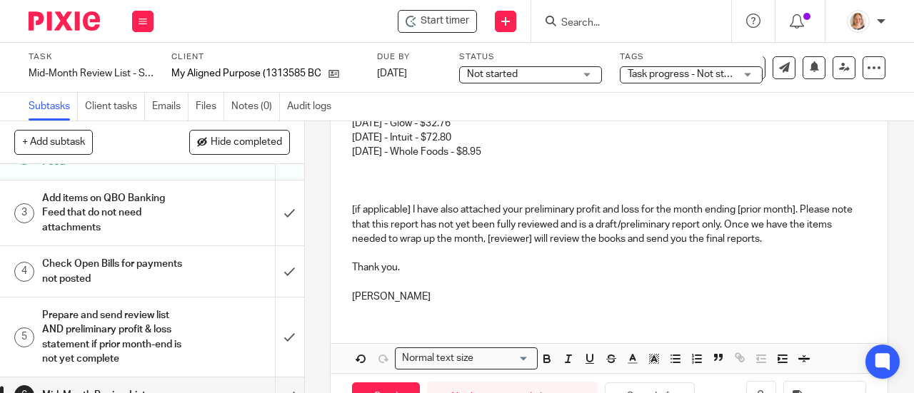
scroll to position [855, 0]
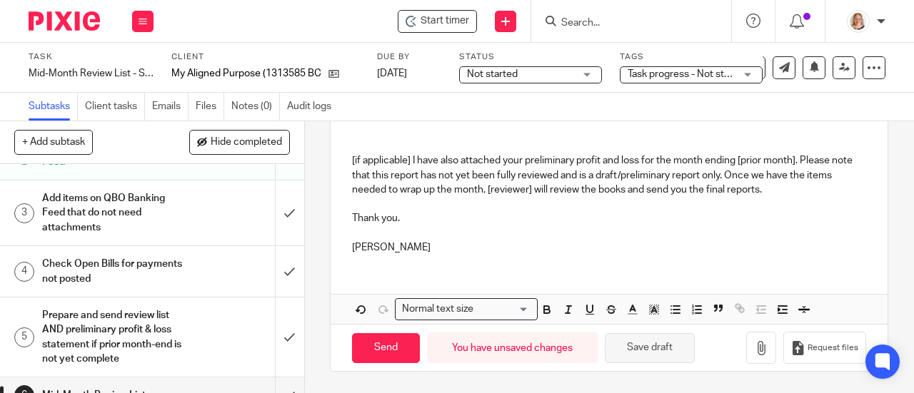
click at [660, 353] on button "Save draft" at bounding box center [650, 348] width 90 height 31
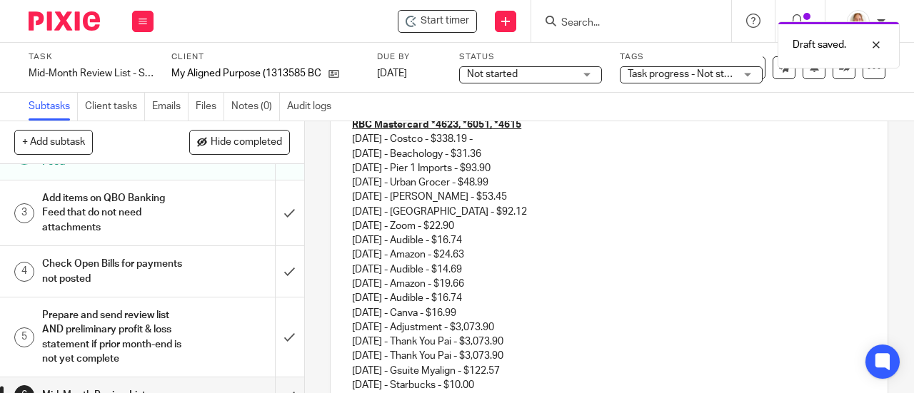
scroll to position [427, 0]
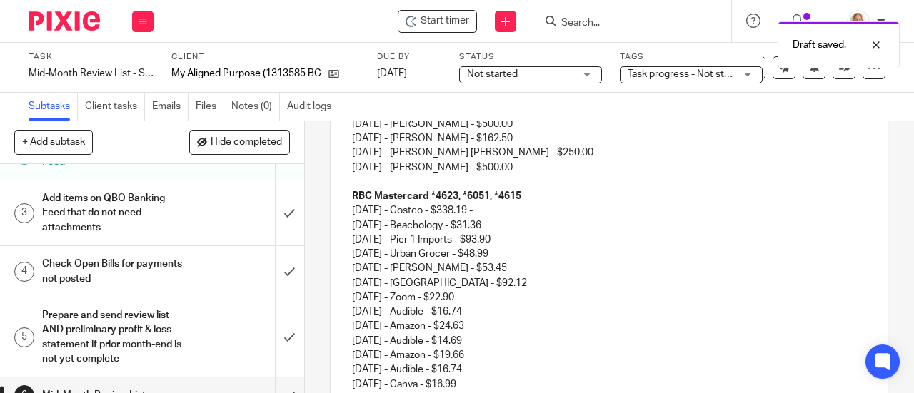
click at [522, 243] on p "[DATE] - Costco - $338.19 - [DATE] - Beachology - $31.36 [DATE] - Pier 1 Import…" at bounding box center [609, 369] width 514 height 333
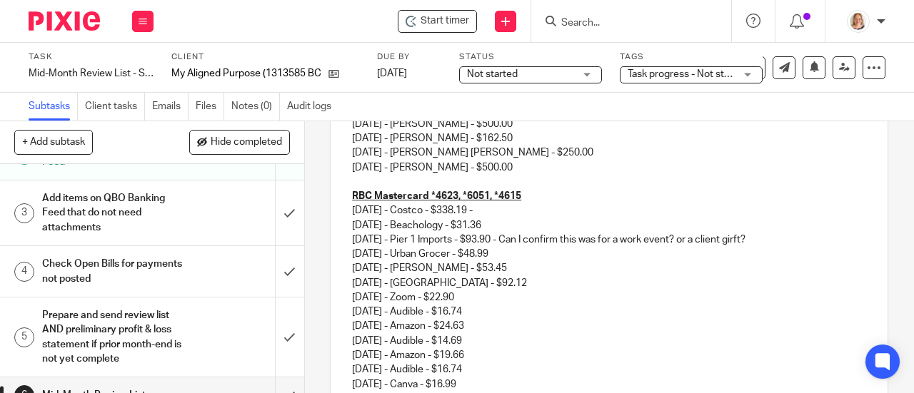
click at [518, 259] on p "[DATE] - Costco - $338.19 - [DATE] - Beachology - $31.36 [DATE] - Pier 1 Import…" at bounding box center [609, 369] width 514 height 333
click at [503, 218] on p "[DATE] - Costco - $338.19 - [DATE] - Beachology - $31.36 [DATE] - Pier 1 Import…" at bounding box center [609, 369] width 514 height 333
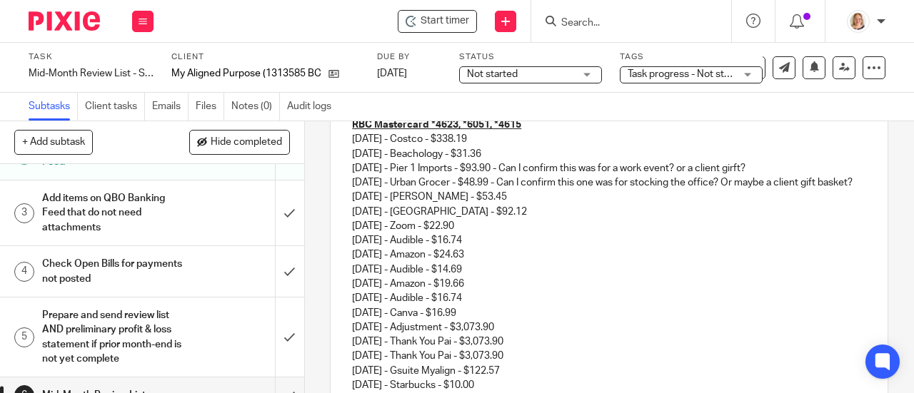
scroll to position [570, 0]
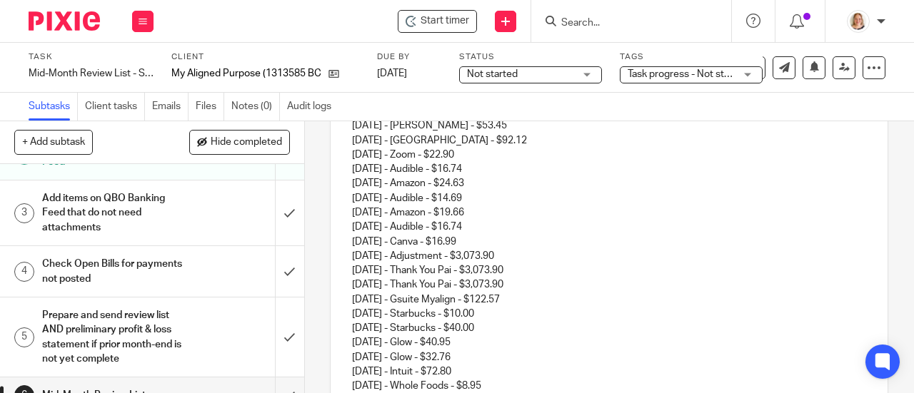
drag, startPoint x: 524, startPoint y: 303, endPoint x: 347, endPoint y: 282, distance: 178.3
click at [352, 282] on p "[DATE] - Costco - $338.19 [DATE] - Beachology - $31.36 [DATE] - Pier 1 Imports …" at bounding box center [609, 227] width 514 height 333
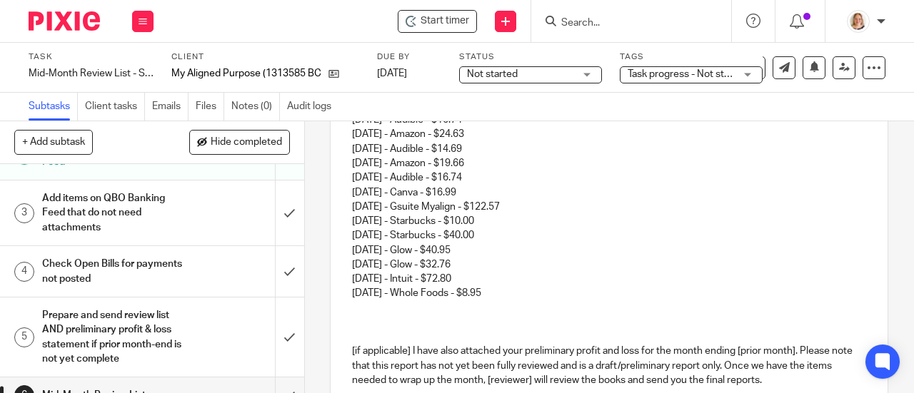
scroll to position [641, 0]
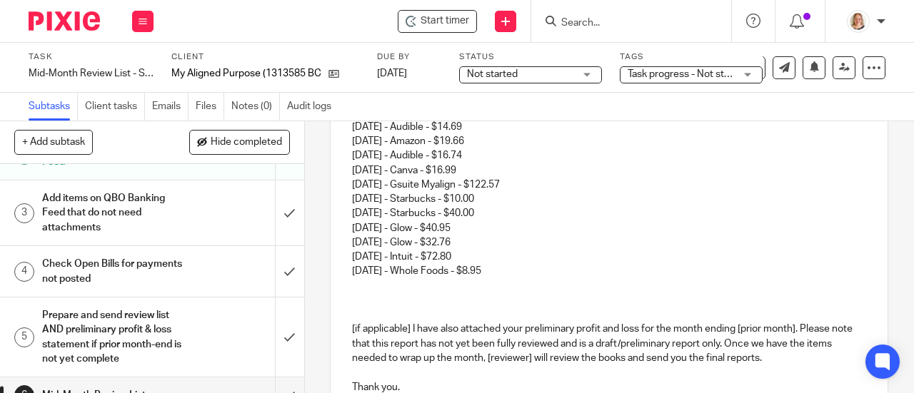
click at [510, 278] on p "[DATE] - Costco - $338.19 [DATE] - Beachology - $31.36 [DATE] - Pier 1 Imports …" at bounding box center [609, 133] width 514 height 289
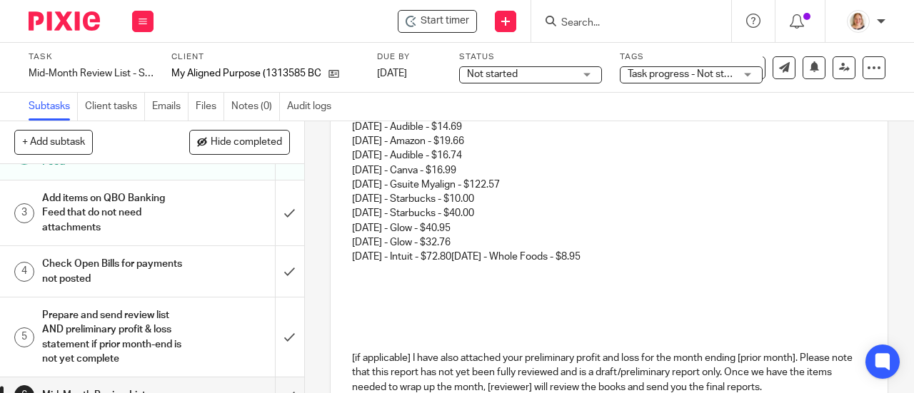
drag, startPoint x: 474, startPoint y: 278, endPoint x: 625, endPoint y: 273, distance: 151.4
click at [625, 264] on p "[DATE] - Costco - $338.19 [DATE] - Beachology - $31.36 [DATE] - Pier 1 Imports …" at bounding box center [609, 126] width 514 height 275
copy p "[DATE] - Whole Foods - $8.95"
click at [354, 278] on p at bounding box center [609, 271] width 514 height 14
drag, startPoint x: 475, startPoint y: 276, endPoint x: 514, endPoint y: 271, distance: 39.7
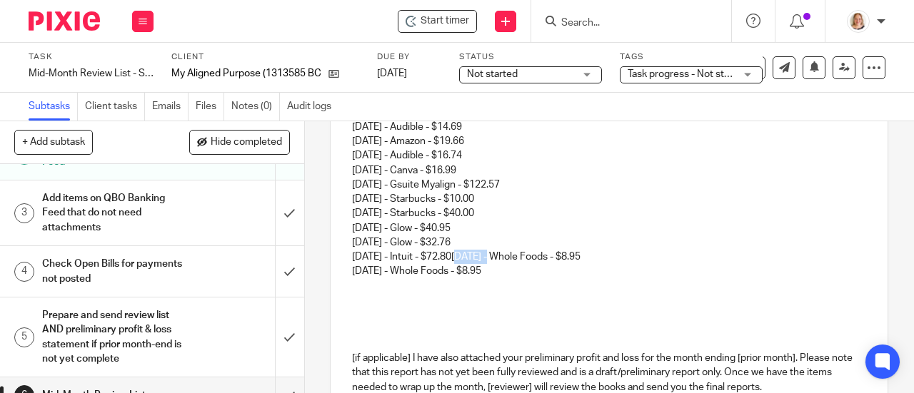
click at [514, 264] on p "[DATE] - Costco - $338.19 [DATE] - Beachology - $31.36 [DATE] - Pier 1 Imports …" at bounding box center [609, 126] width 514 height 275
click at [477, 264] on p "[DATE] - Costco - $338.19 [DATE] - Beachology - $31.36 [DATE] - Pier 1 Imports …" at bounding box center [609, 126] width 514 height 275
drag, startPoint x: 473, startPoint y: 276, endPoint x: 624, endPoint y: 273, distance: 150.6
click at [625, 264] on p "[DATE] - Costco - $338.19 [DATE] - Beachology - $31.36 [DATE] - Pier 1 Imports …" at bounding box center [609, 126] width 514 height 275
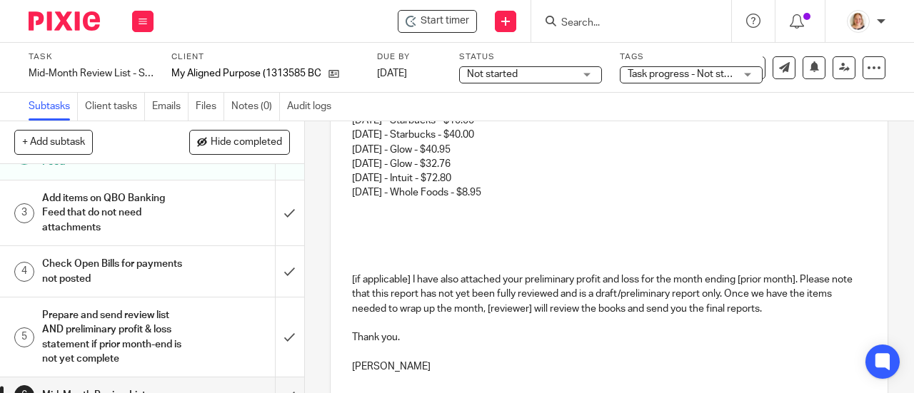
scroll to position [731, 0]
